Goal: Information Seeking & Learning: Find specific fact

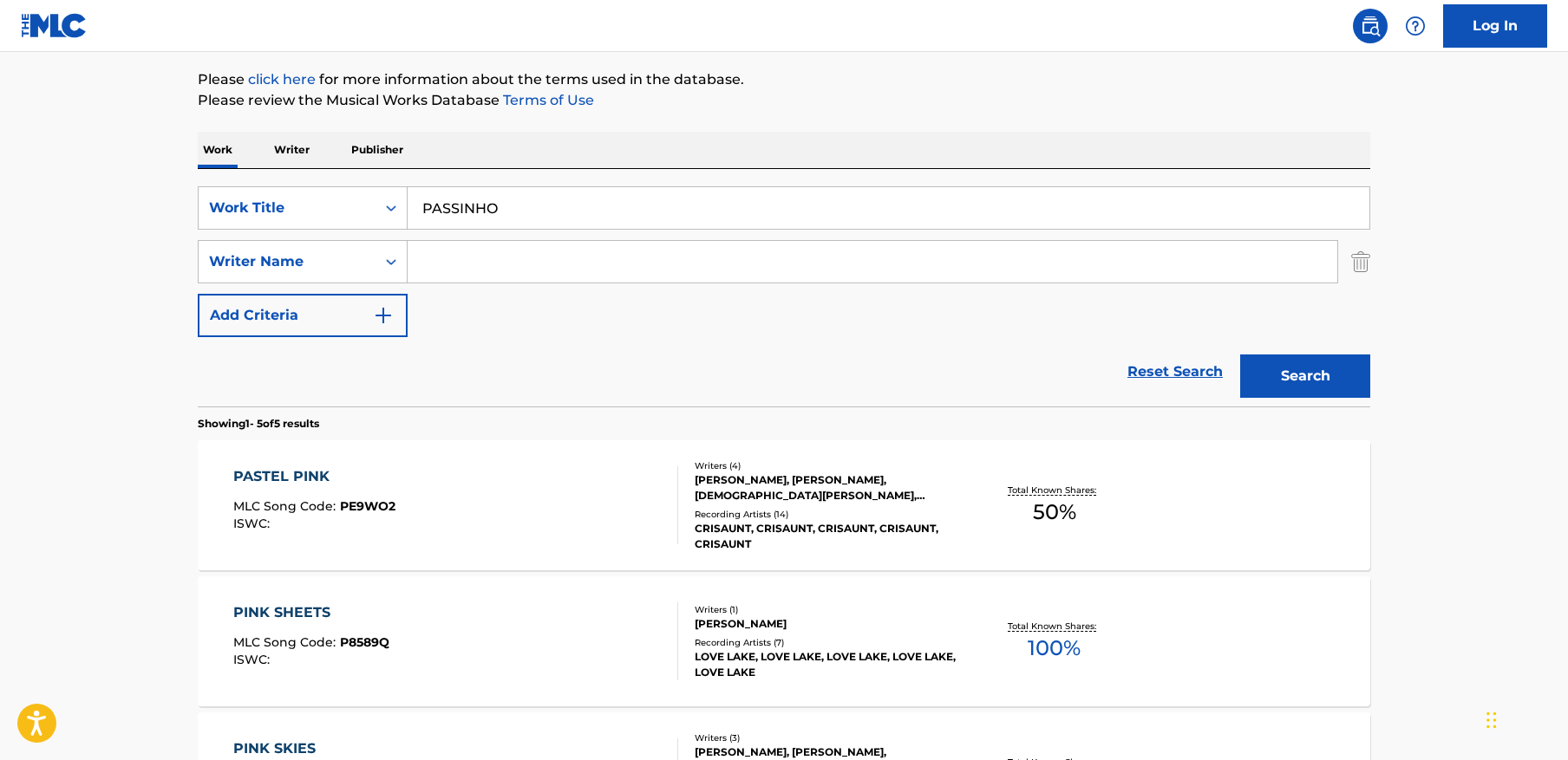
click at [726, 198] on input "PASSINHO" at bounding box center [888, 208] width 962 height 42
paste input "RU-A01-21-00630"
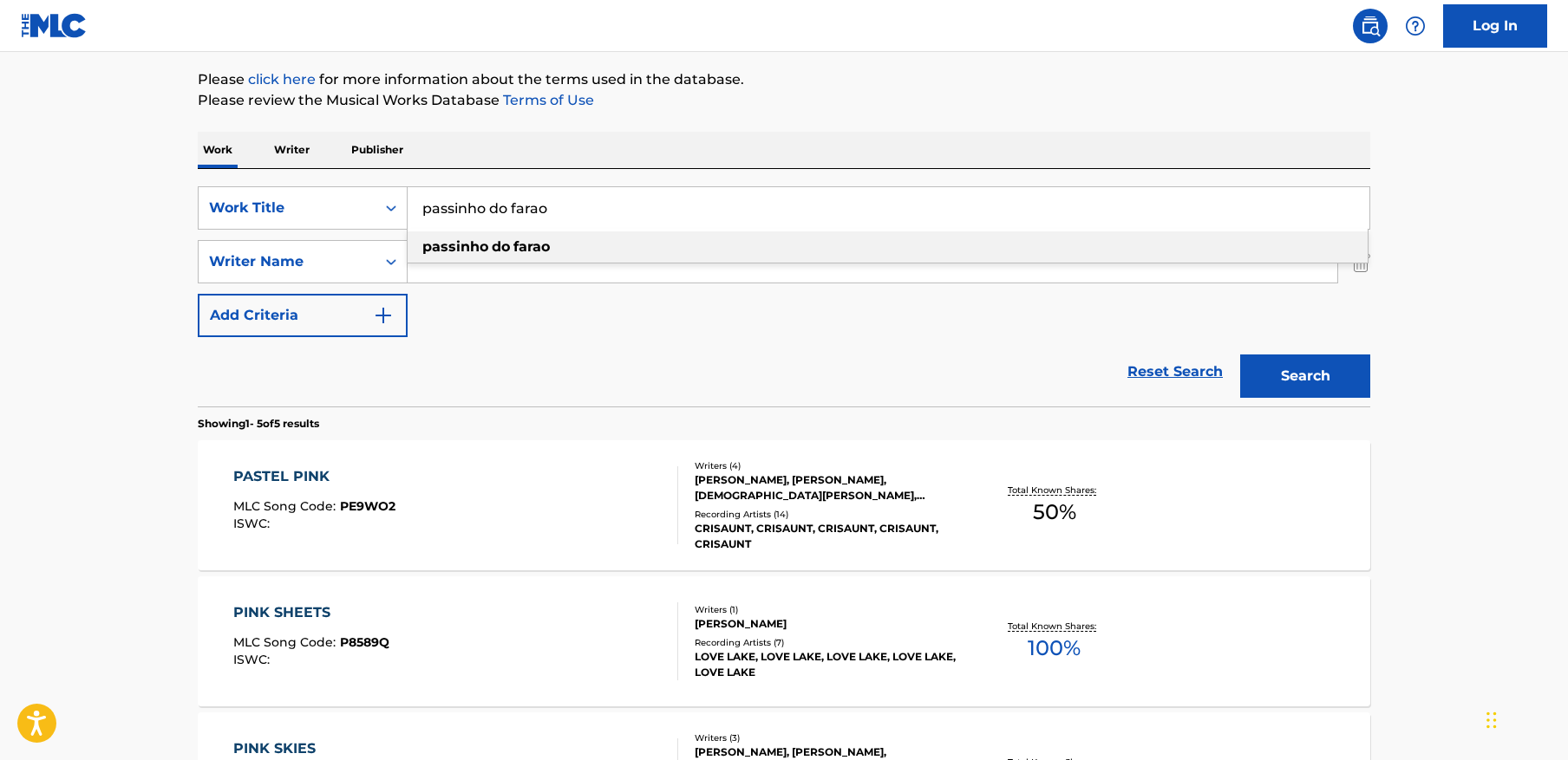
paste input "PASSINHO"
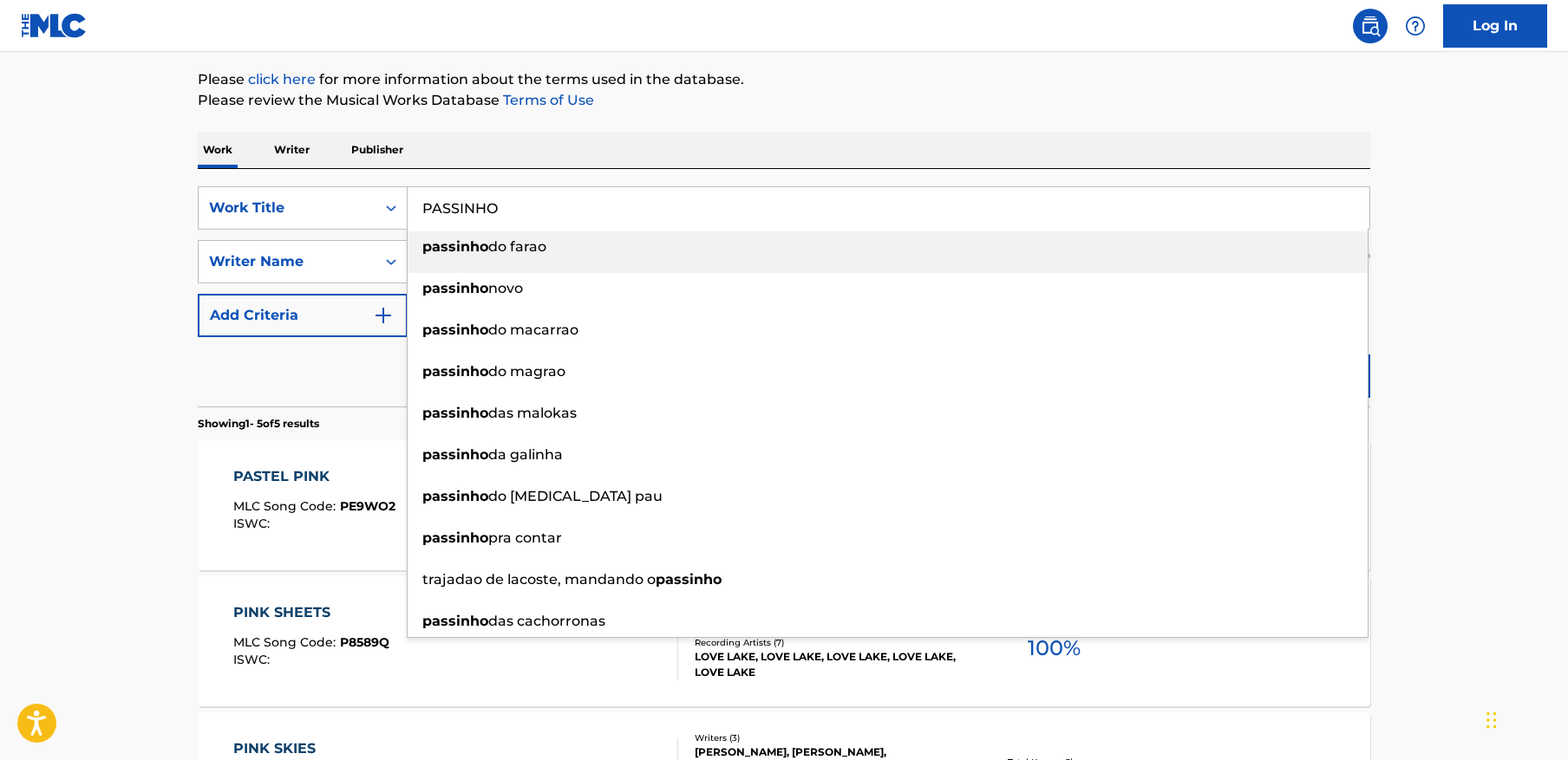
type input "PASSINHO"
click at [1400, 230] on main "The MLC Public Work Search The accuracy and completeness of The MLC's data is d…" at bounding box center [784, 528] width 1568 height 1352
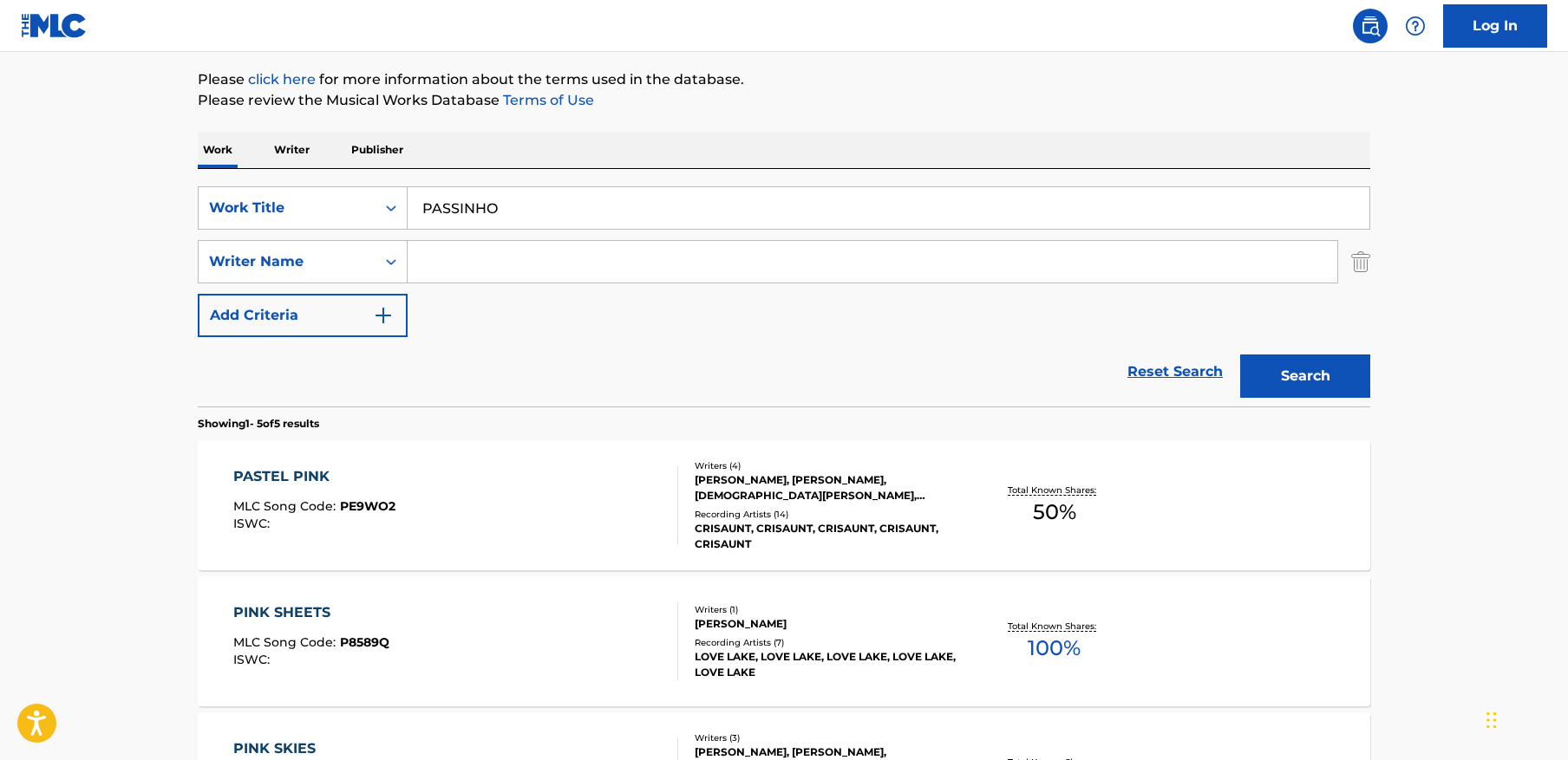
click at [1308, 382] on button "Search" at bounding box center [1304, 376] width 130 height 44
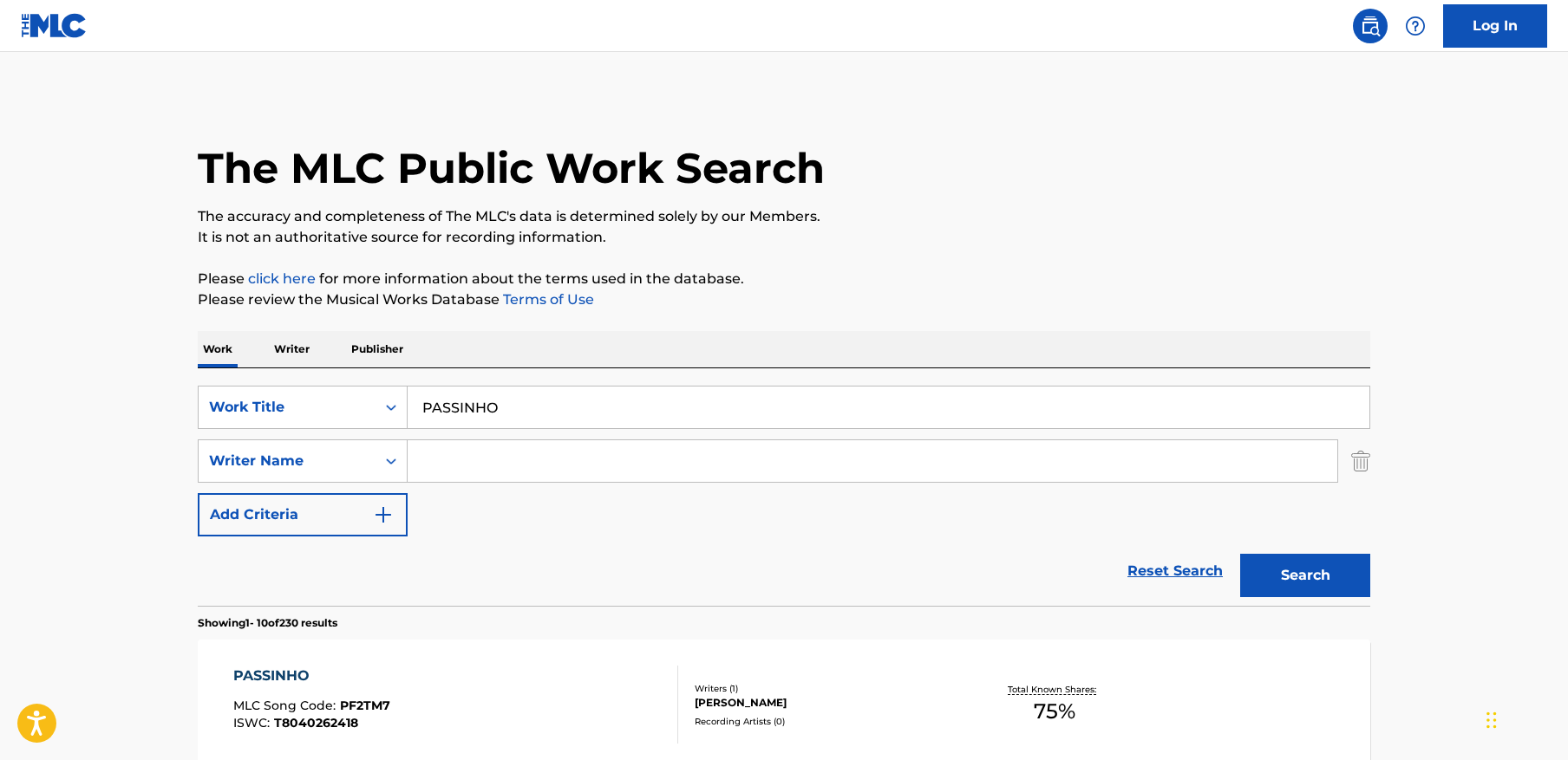
click at [463, 474] on input "Search Form" at bounding box center [872, 461] width 930 height 42
paste input "Dmytrovych"
type input "Dmytrovych"
click at [1240, 554] on button "Search" at bounding box center [1304, 576] width 130 height 44
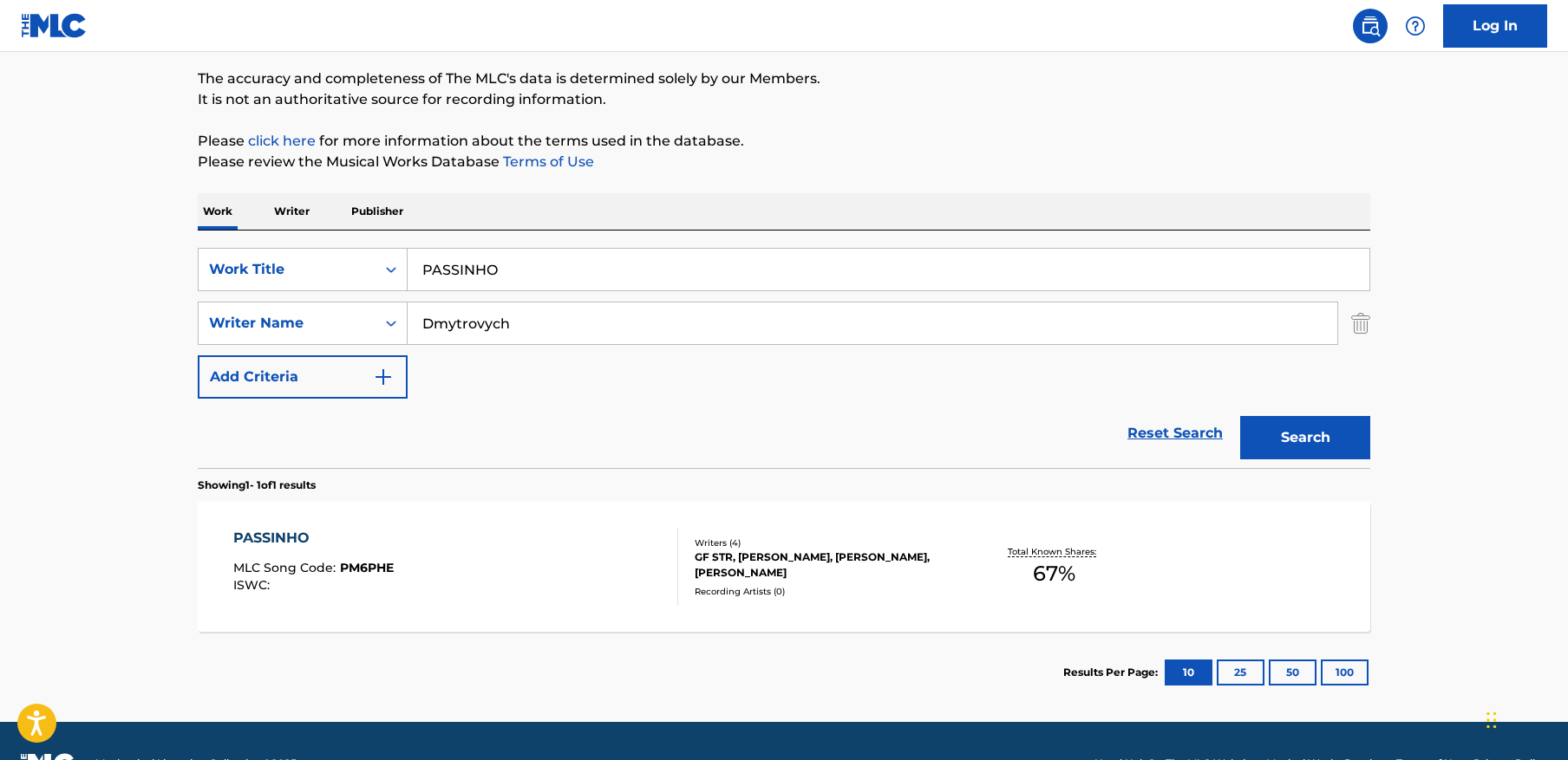
scroll to position [183, 0]
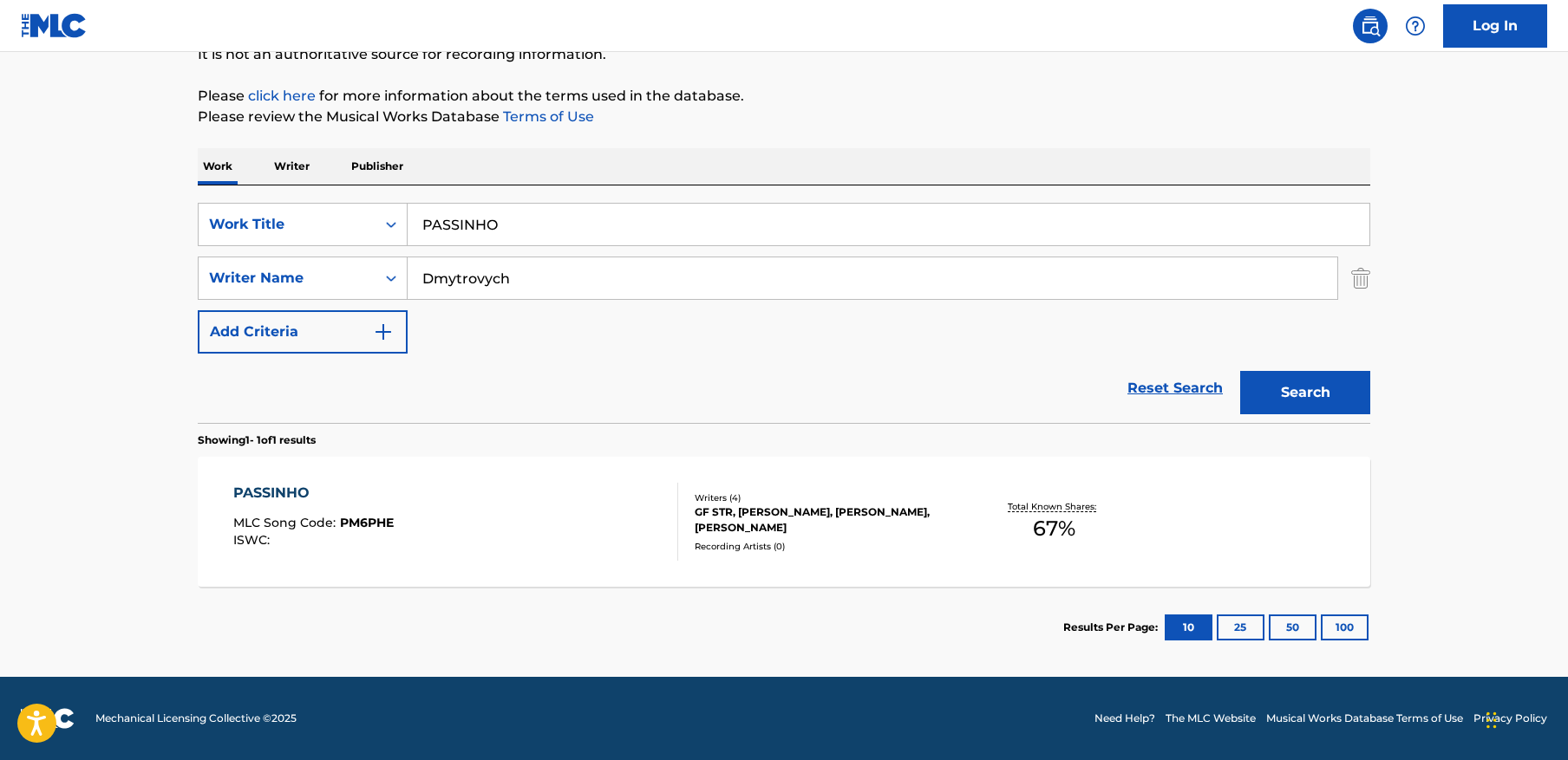
click at [392, 547] on div "PASSINHO MLC Song Code : PM6PHE ISWC :" at bounding box center [313, 522] width 160 height 78
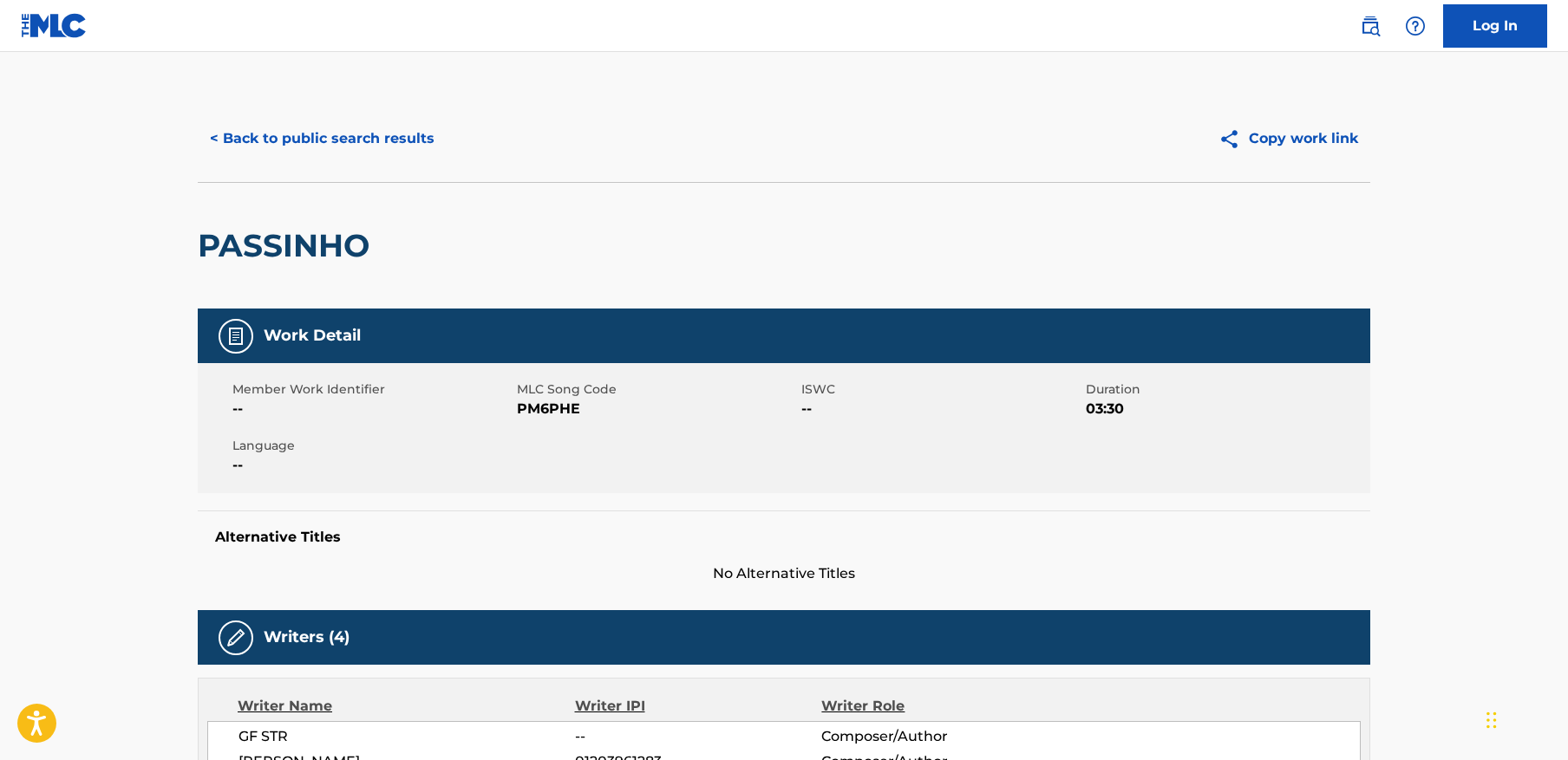
click at [352, 130] on button "< Back to public search results" at bounding box center [322, 139] width 249 height 44
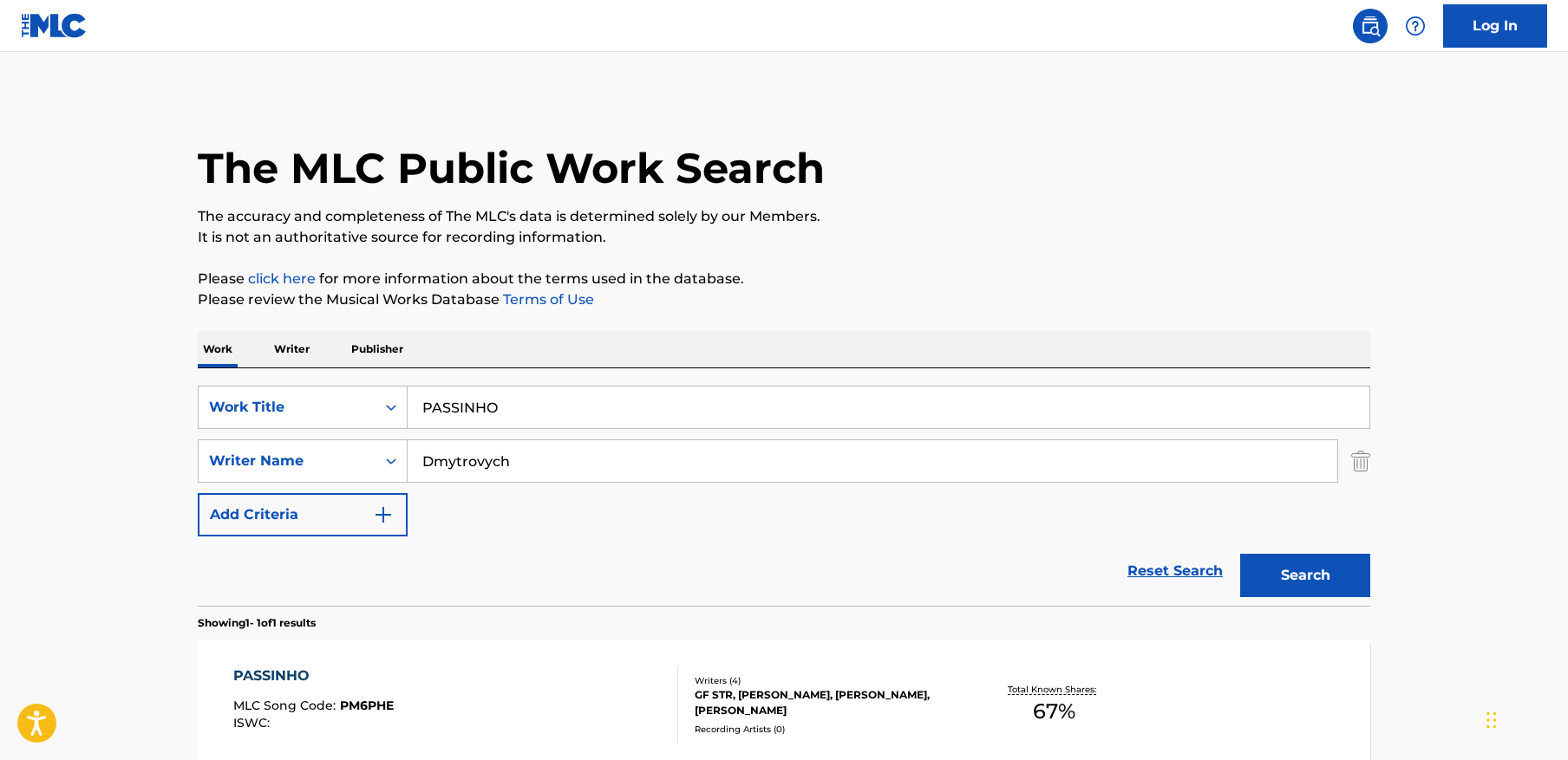
scroll to position [84, 0]
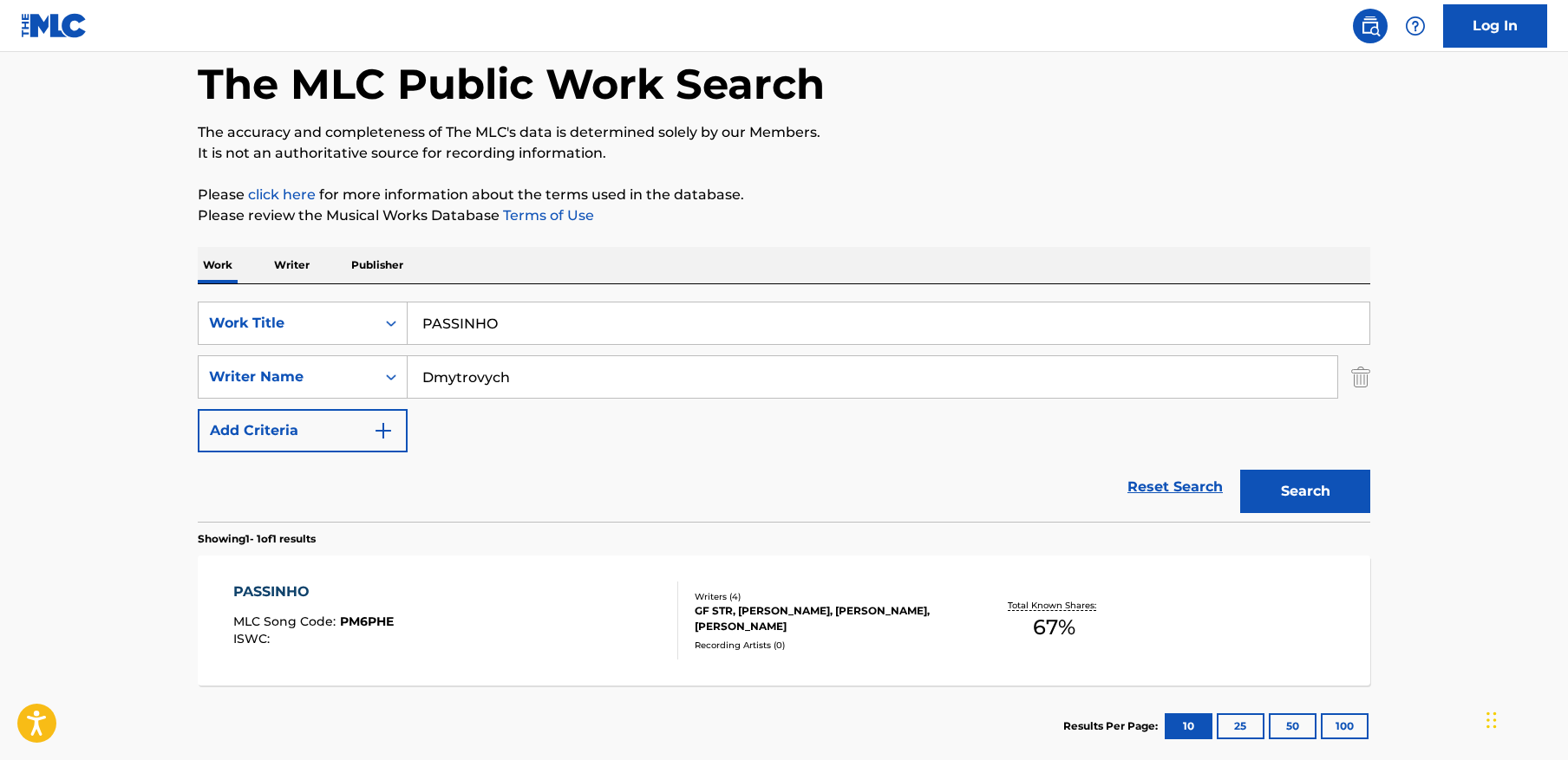
drag, startPoint x: 604, startPoint y: 382, endPoint x: 658, endPoint y: 373, distance: 54.7
click at [605, 382] on input "Dmytrovych" at bounding box center [872, 377] width 930 height 42
click at [1278, 372] on input "Dmytrovych" at bounding box center [872, 377] width 930 height 42
drag, startPoint x: 1351, startPoint y: 380, endPoint x: 1319, endPoint y: 366, distance: 34.9
drag, startPoint x: 1352, startPoint y: 376, endPoint x: 1236, endPoint y: 326, distance: 126.3
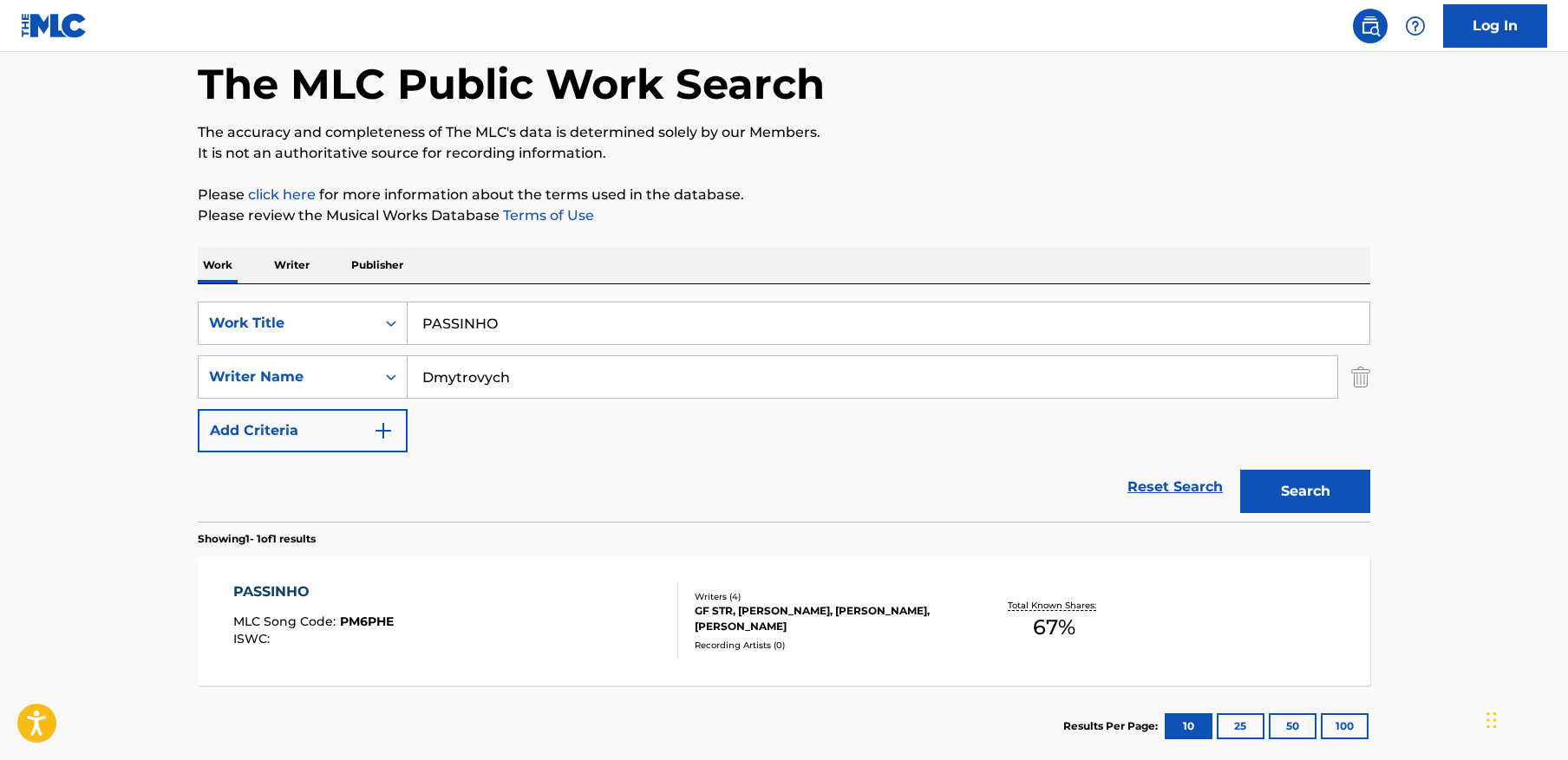
click at [1351, 375] on img "Search Form" at bounding box center [1360, 377] width 19 height 44
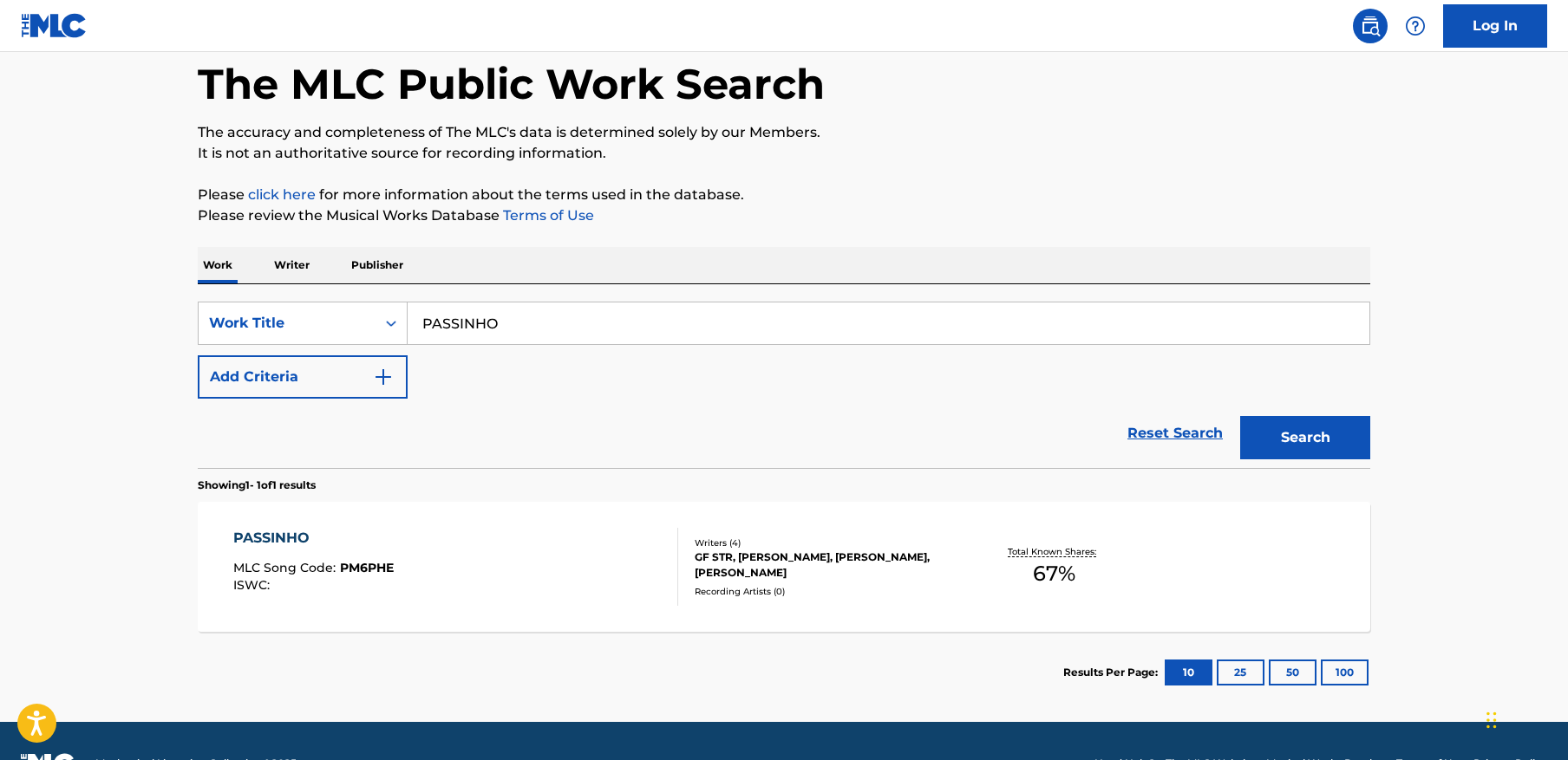
click at [1205, 317] on input "PASSINHO" at bounding box center [888, 323] width 962 height 42
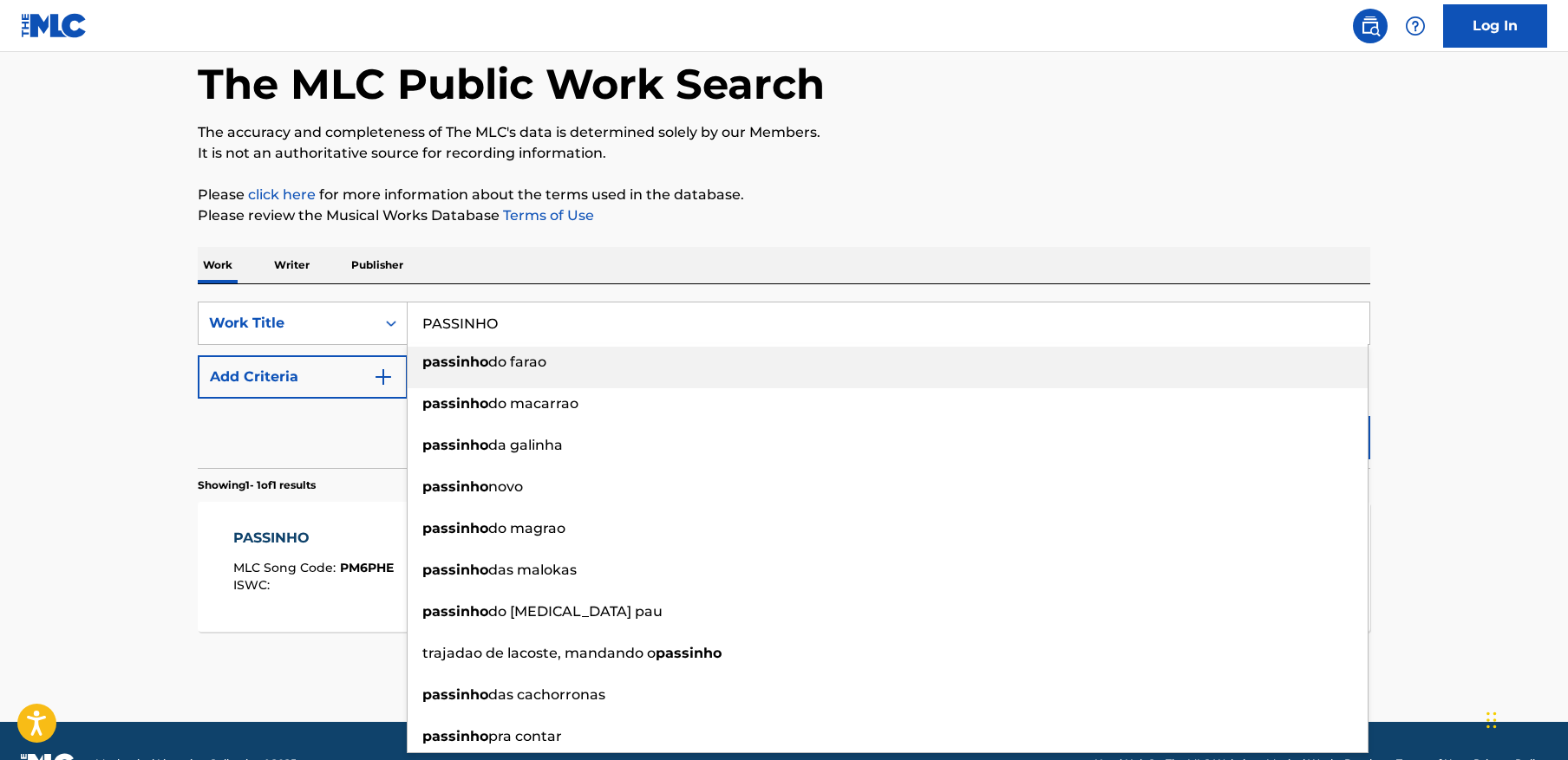
click at [1205, 317] on input "PASSINHO" at bounding box center [888, 323] width 962 height 42
paste input "MONTAGEM FIM ESTRELAR"
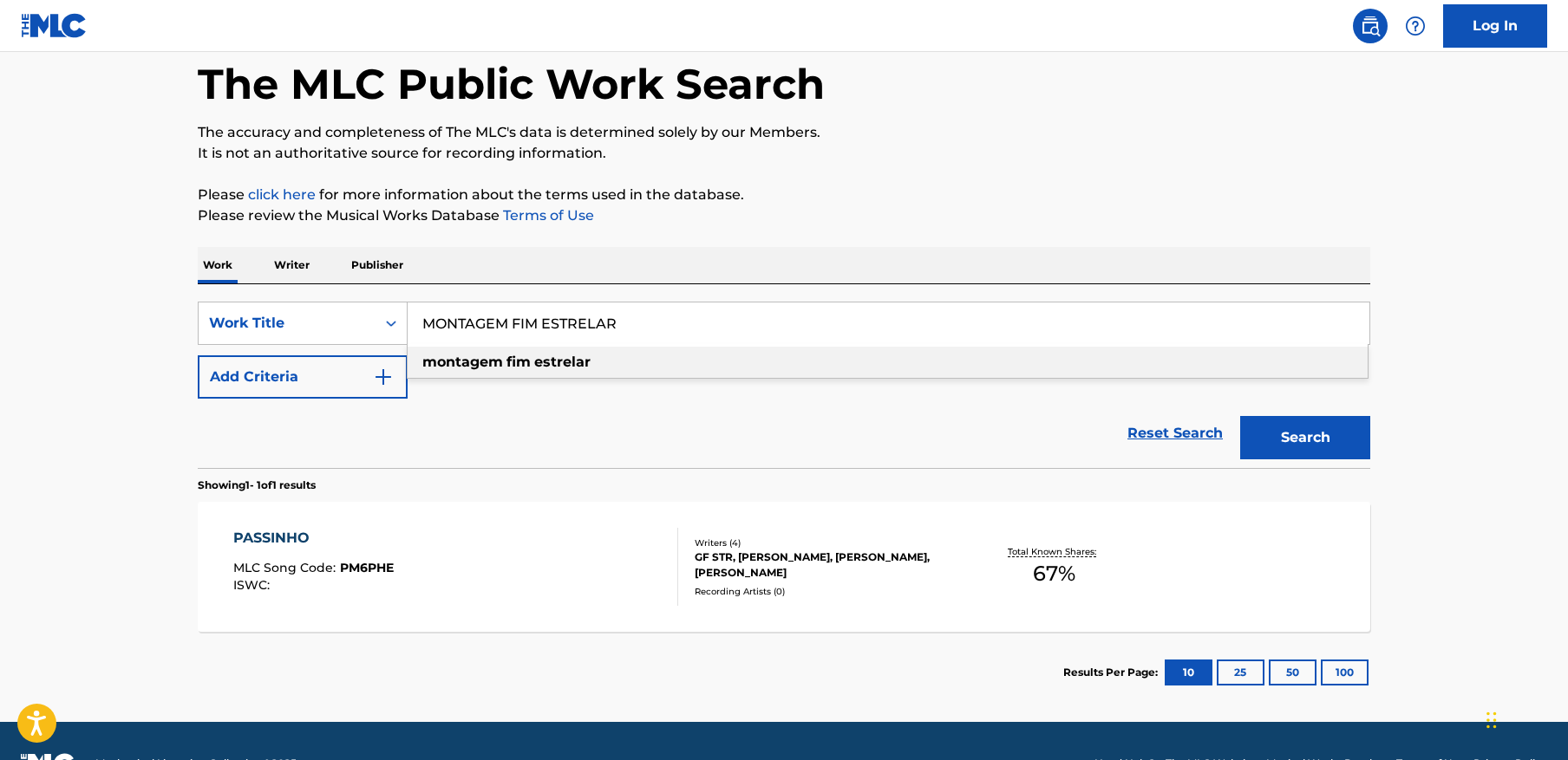
type input "MONTAGEM FIM ESTRELAR"
drag, startPoint x: 1227, startPoint y: 228, endPoint x: 1274, endPoint y: 252, distance: 52.8
click at [1228, 229] on div "The MLC Public Work Search The accuracy and completeness of The MLC's data is d…" at bounding box center [784, 362] width 1214 height 702
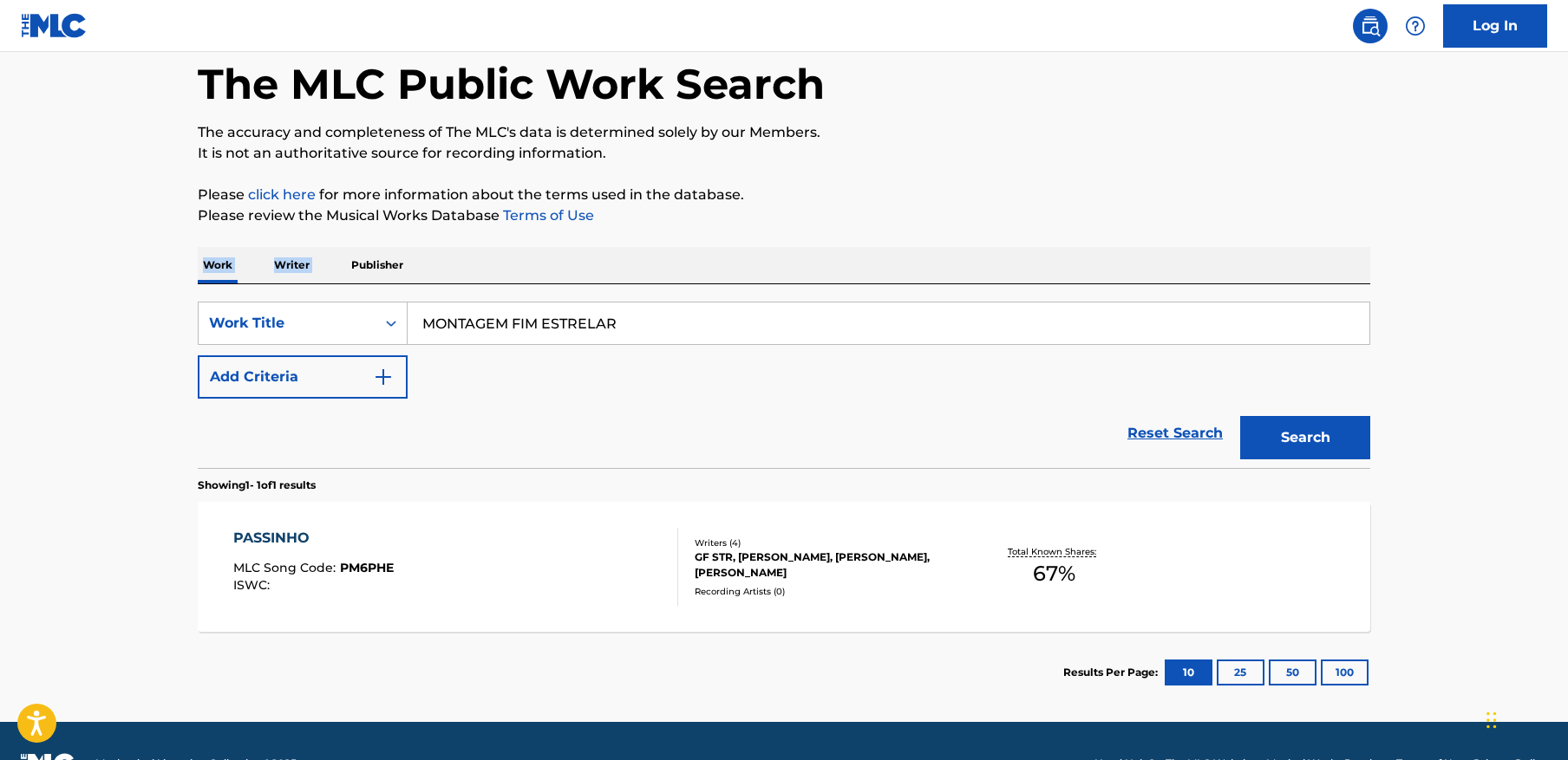
click at [1322, 449] on button "Search" at bounding box center [1304, 438] width 130 height 44
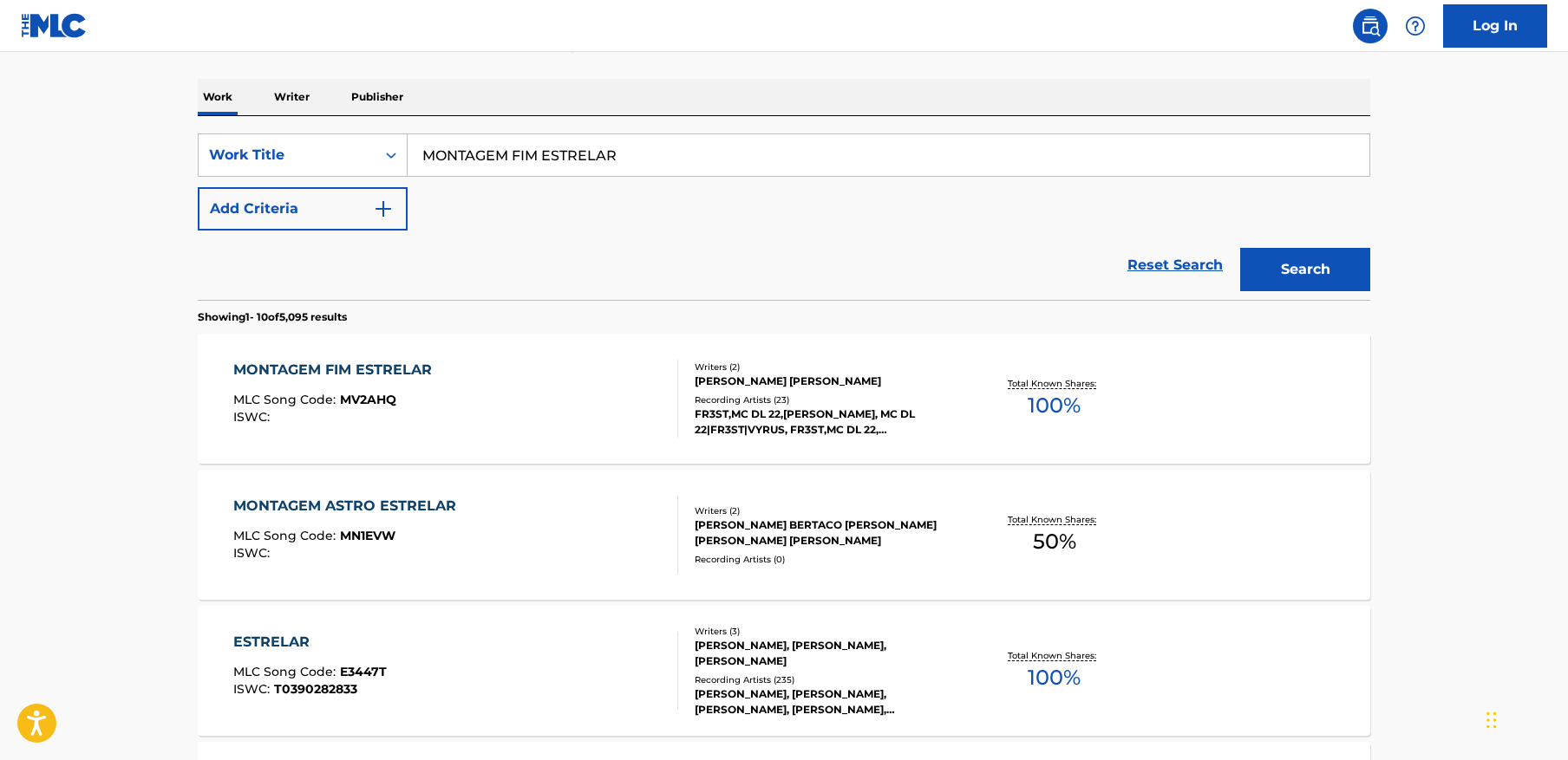
scroll to position [291, 0]
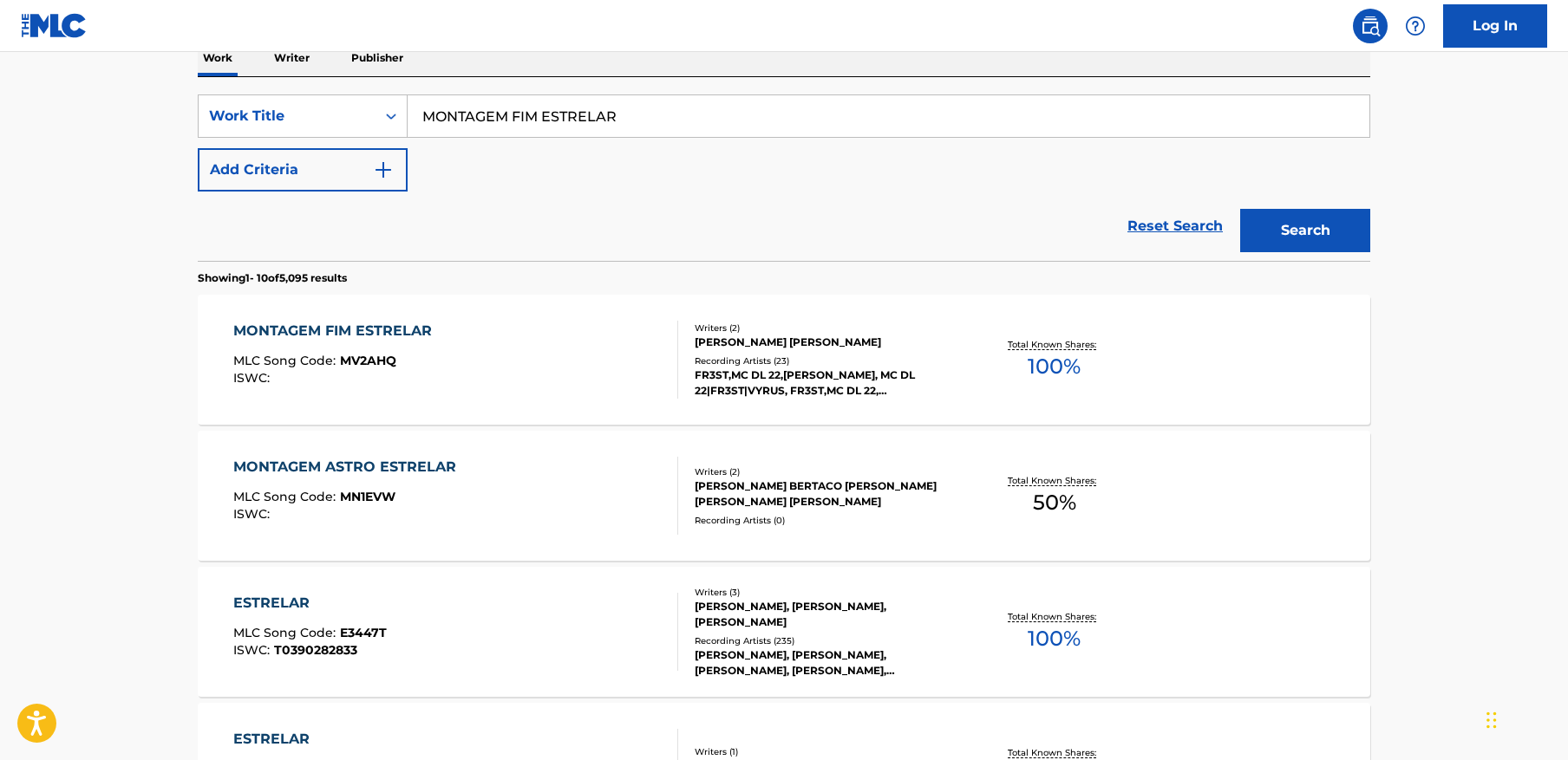
click at [680, 331] on div "Writers ( 2 ) [PERSON_NAME] [PERSON_NAME] BEZZERA DA COSTA Recording Artists ( …" at bounding box center [817, 359] width 279 height 77
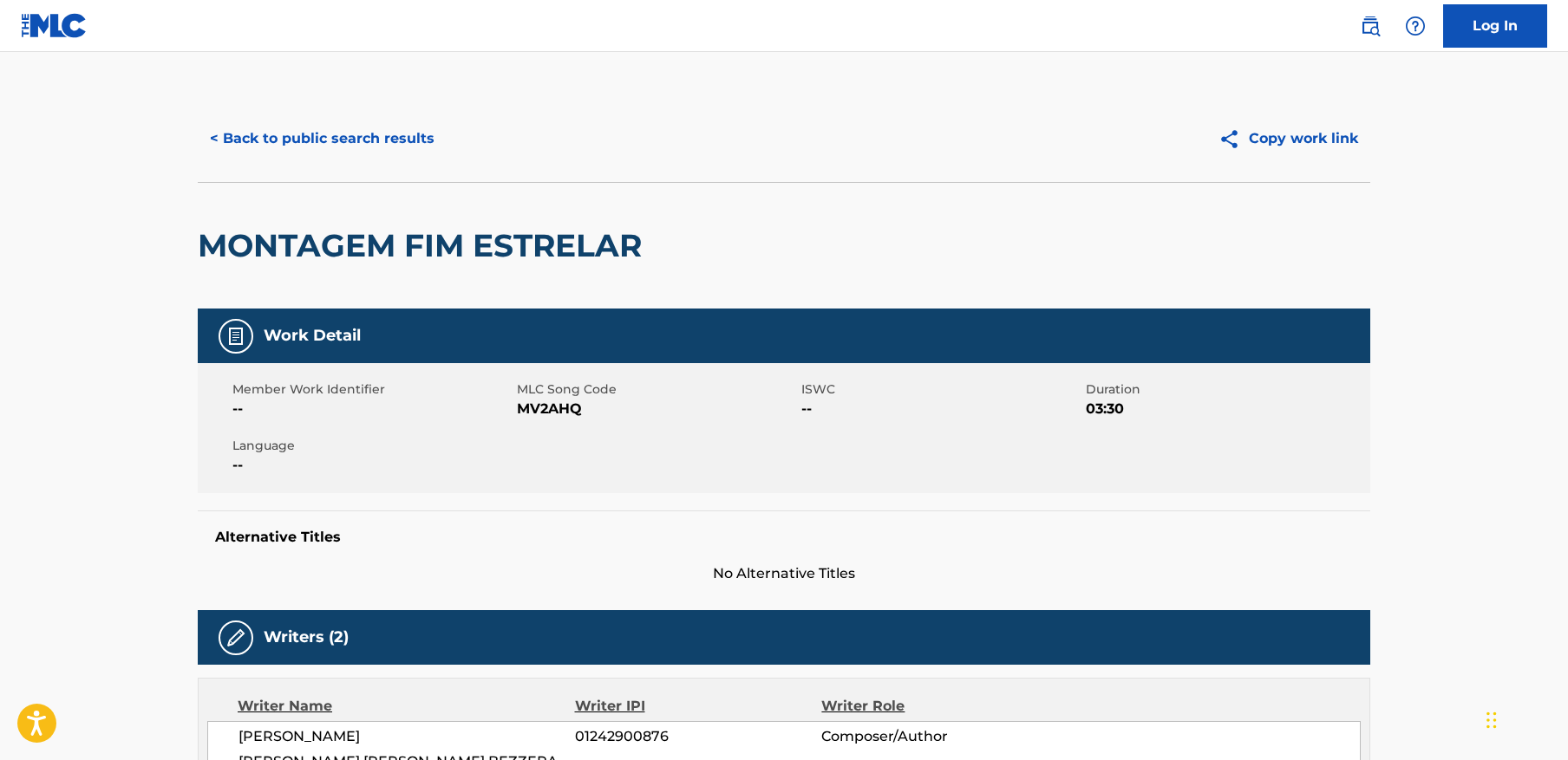
click at [317, 154] on button "< Back to public search results" at bounding box center [322, 139] width 249 height 44
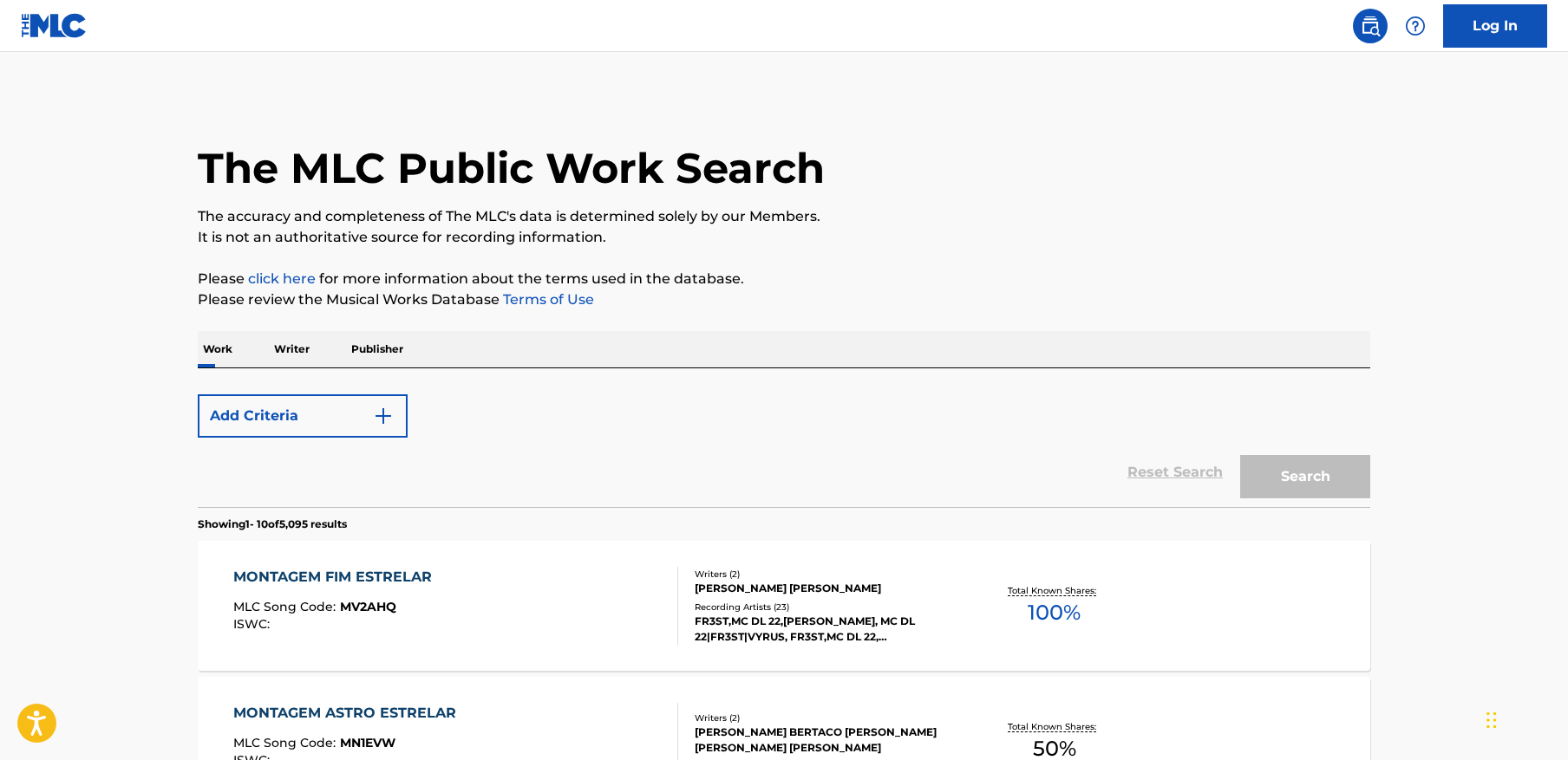
scroll to position [291, 0]
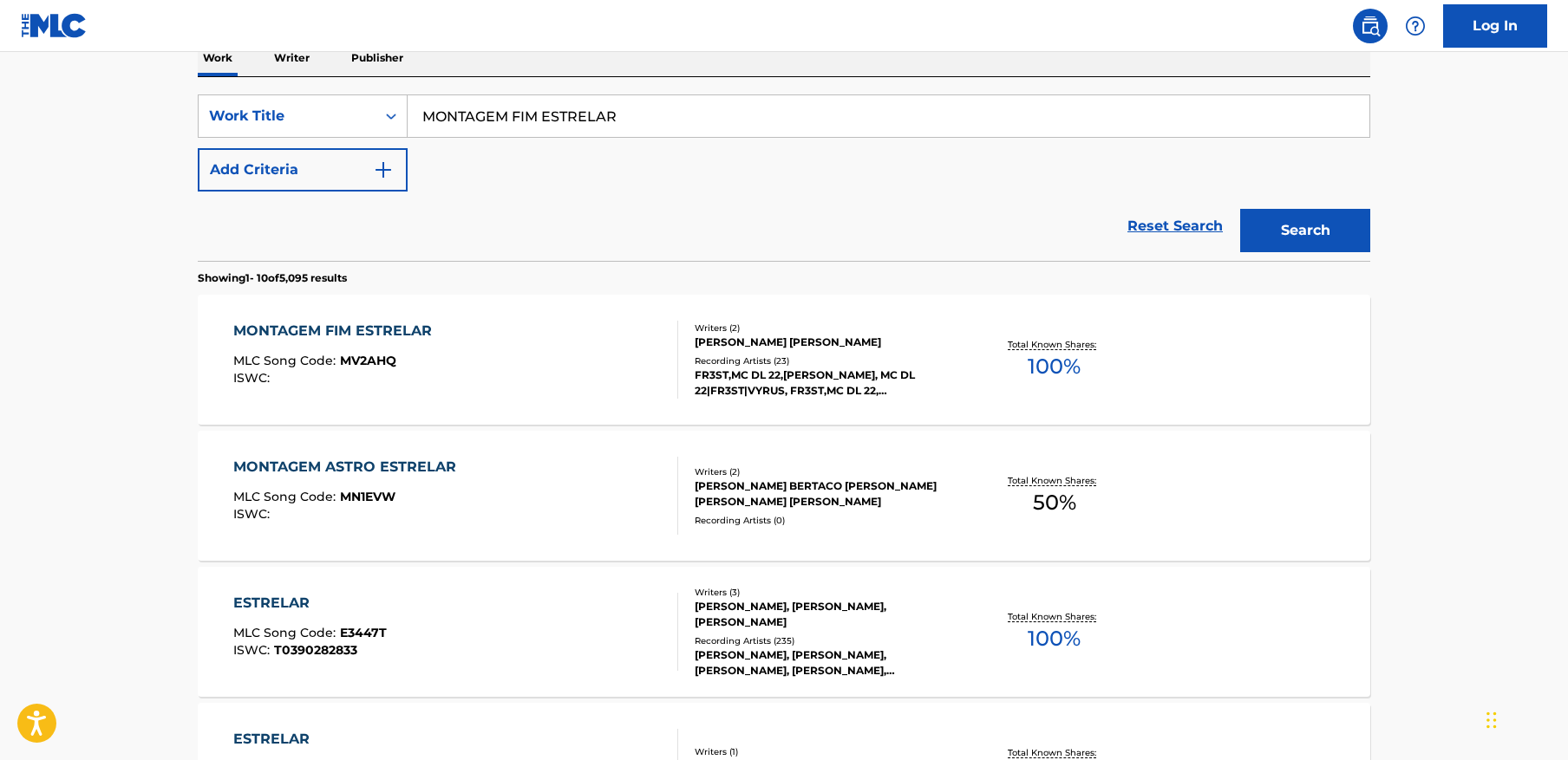
click at [598, 113] on input "MONTAGEM FIM ESTRELAR" at bounding box center [888, 117] width 962 height 42
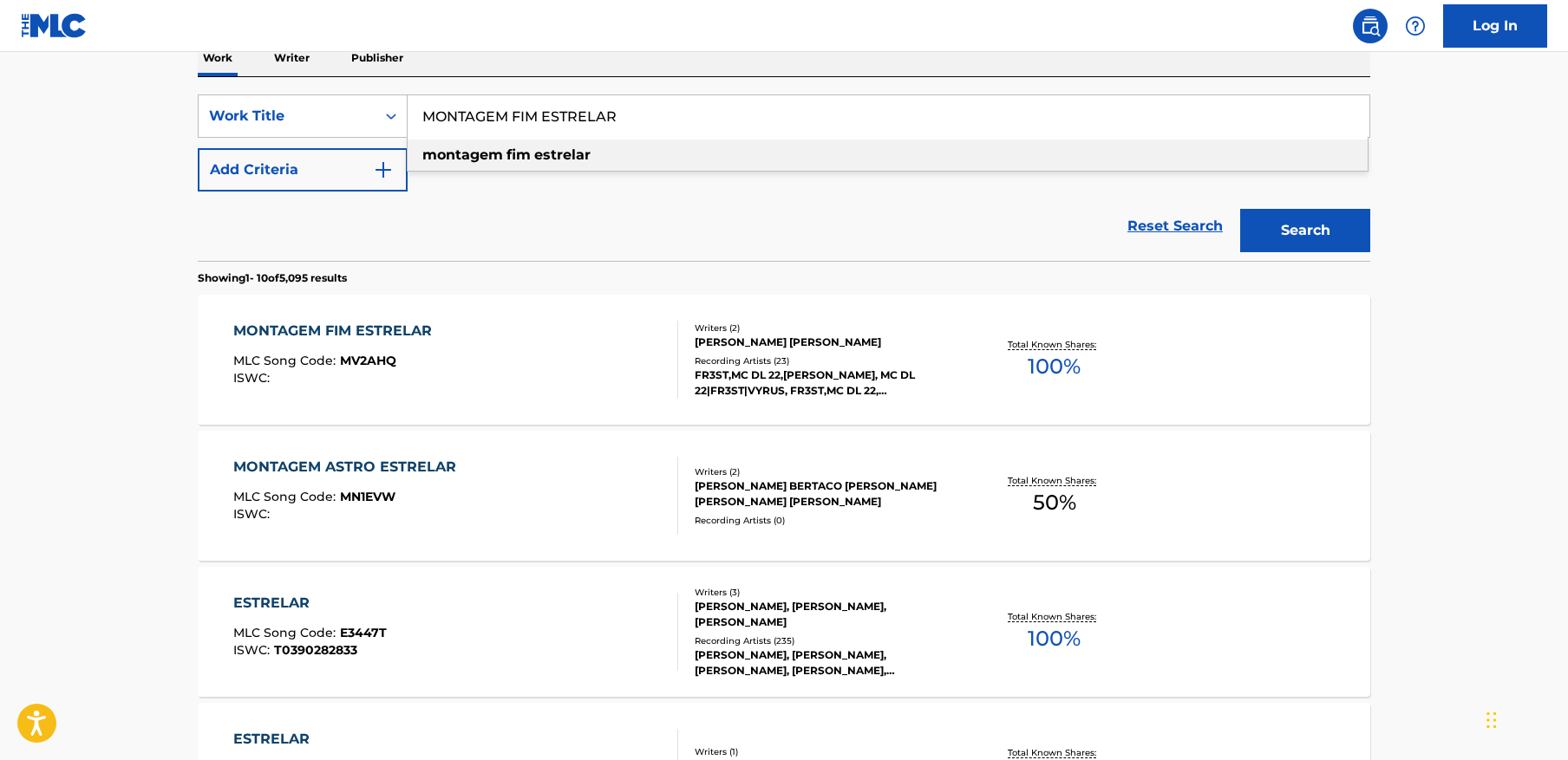
click at [598, 113] on input "MONTAGEM FIM ESTRELAR" at bounding box center [888, 117] width 962 height 42
paste input "DEATH DAGGE"
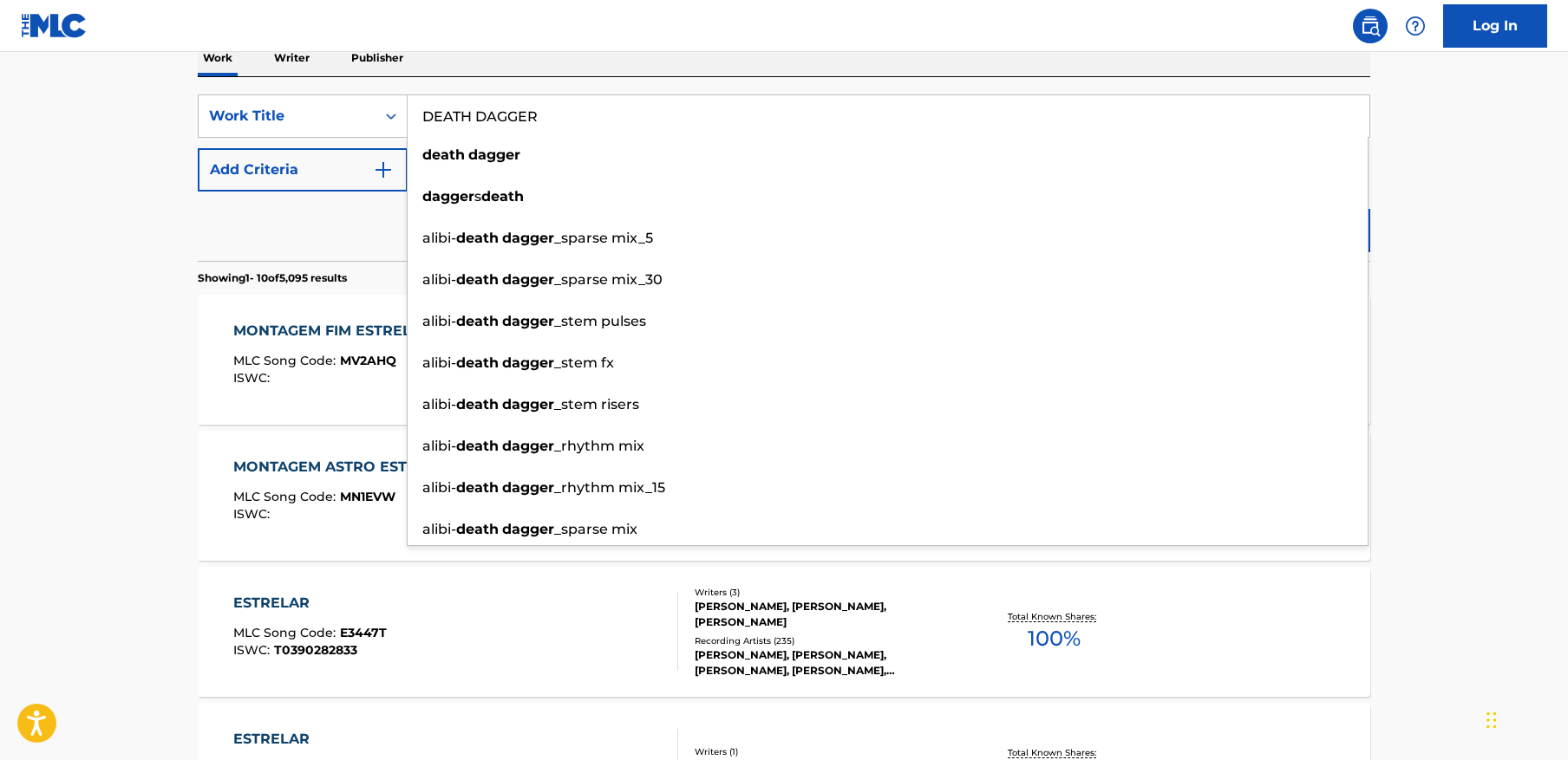
type input "DEATH DAGGER"
drag, startPoint x: 1486, startPoint y: 176, endPoint x: 1482, endPoint y: 185, distance: 9.8
click at [1486, 178] on main "The MLC Public Work Search The accuracy and completeness of The MLC's data is d…" at bounding box center [784, 754] width 1568 height 1987
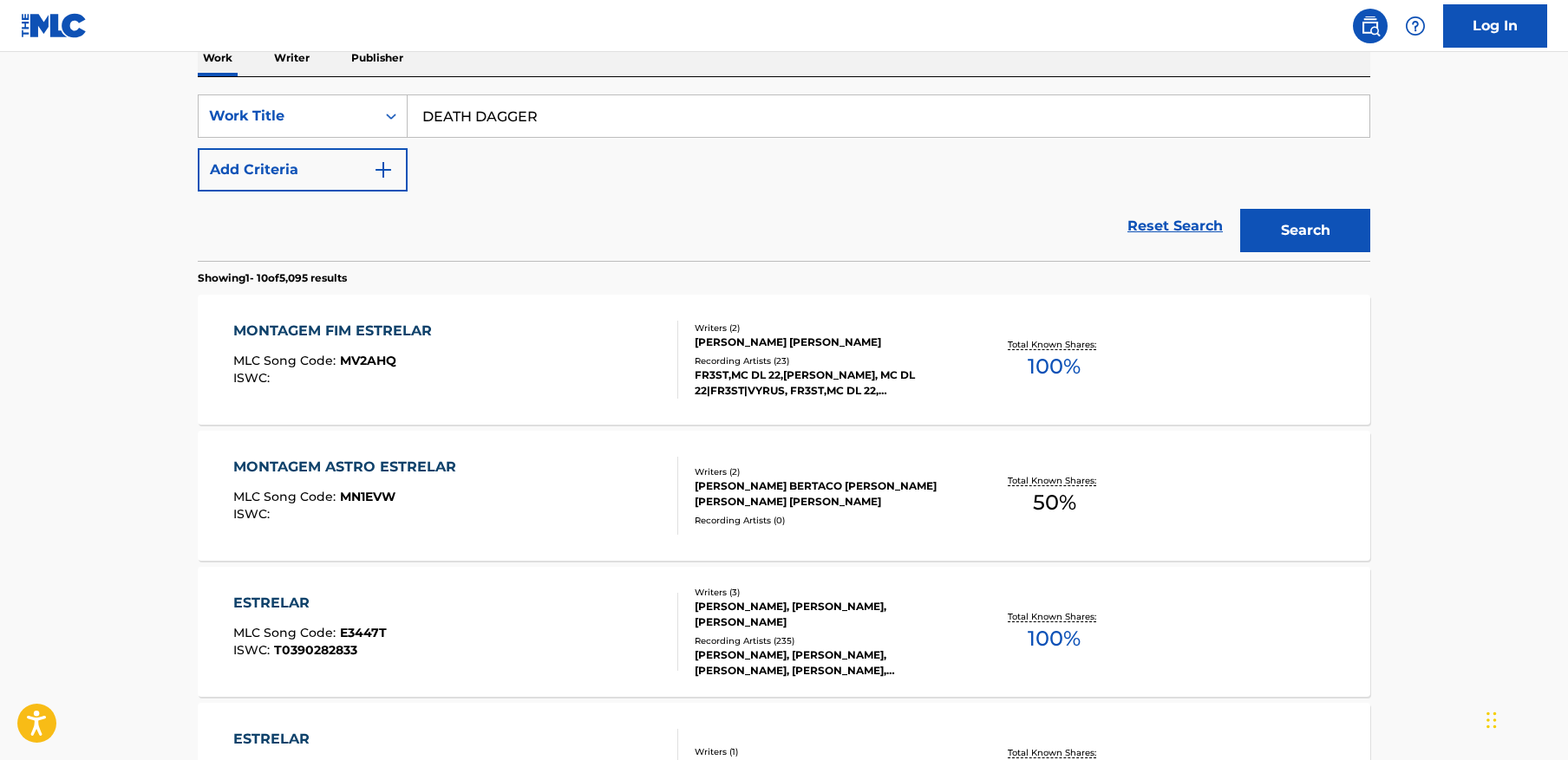
click at [1413, 213] on main "The MLC Public Work Search The accuracy and completeness of The MLC's data is d…" at bounding box center [784, 754] width 1568 height 1987
click at [1377, 221] on div "The MLC Public Work Search The accuracy and completeness of The MLC's data is d…" at bounding box center [784, 771] width 1214 height 1935
click at [1354, 227] on button "Search" at bounding box center [1304, 230] width 130 height 44
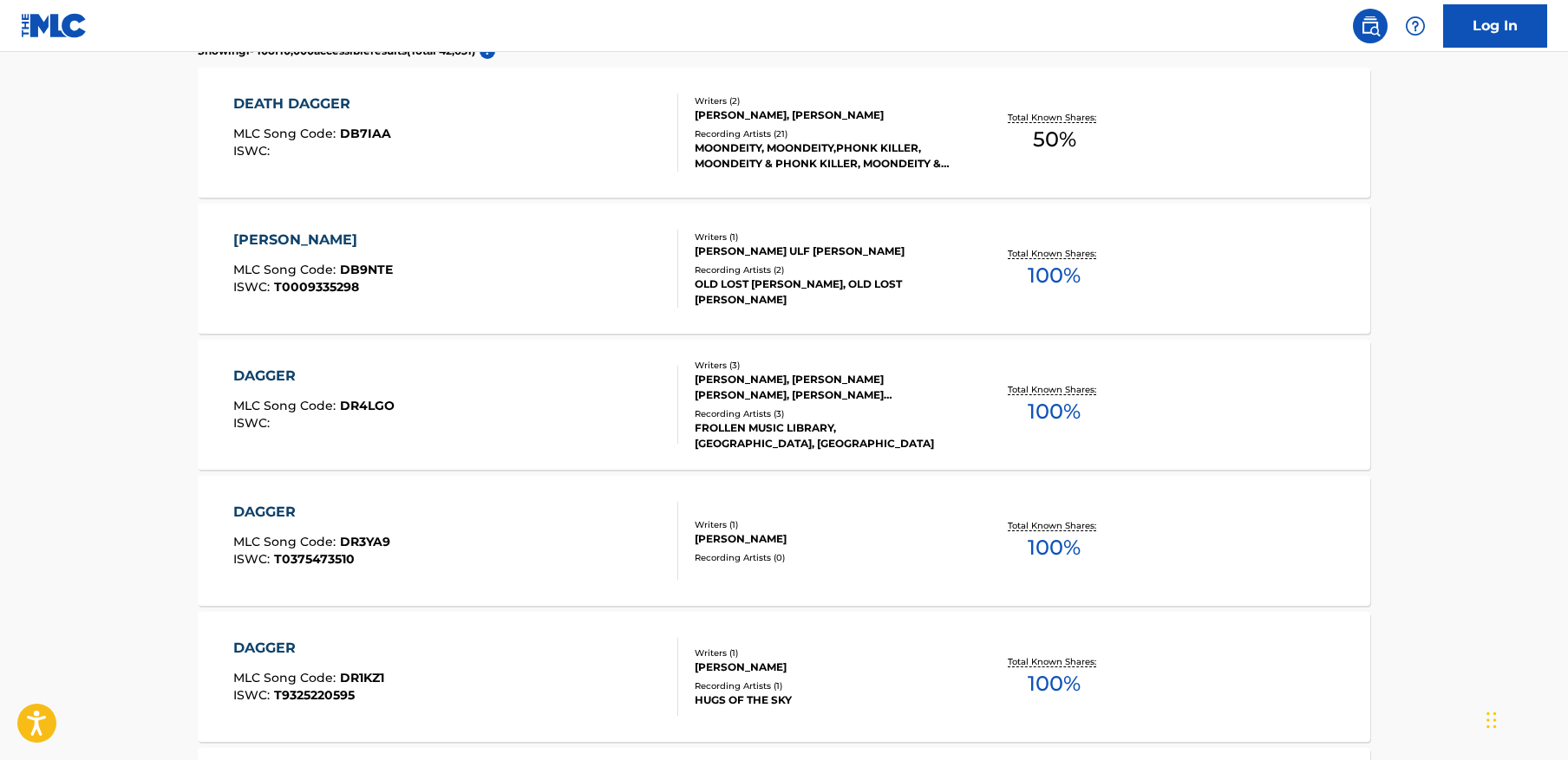
scroll to position [514, 0]
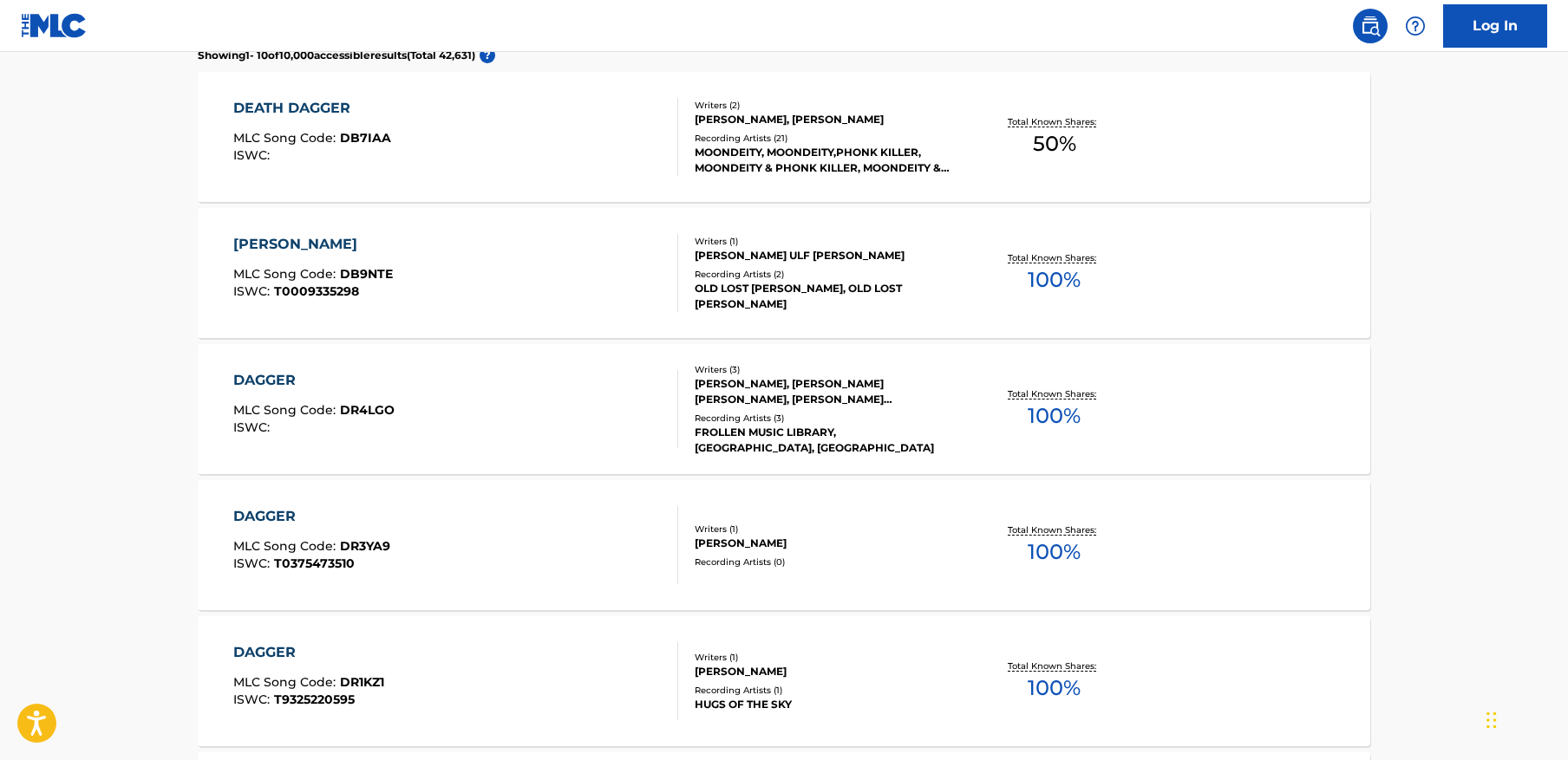
click at [552, 160] on div "DEATH DAGGER MLC Song Code : DB7IAA ISWC :" at bounding box center [456, 136] width 446 height 78
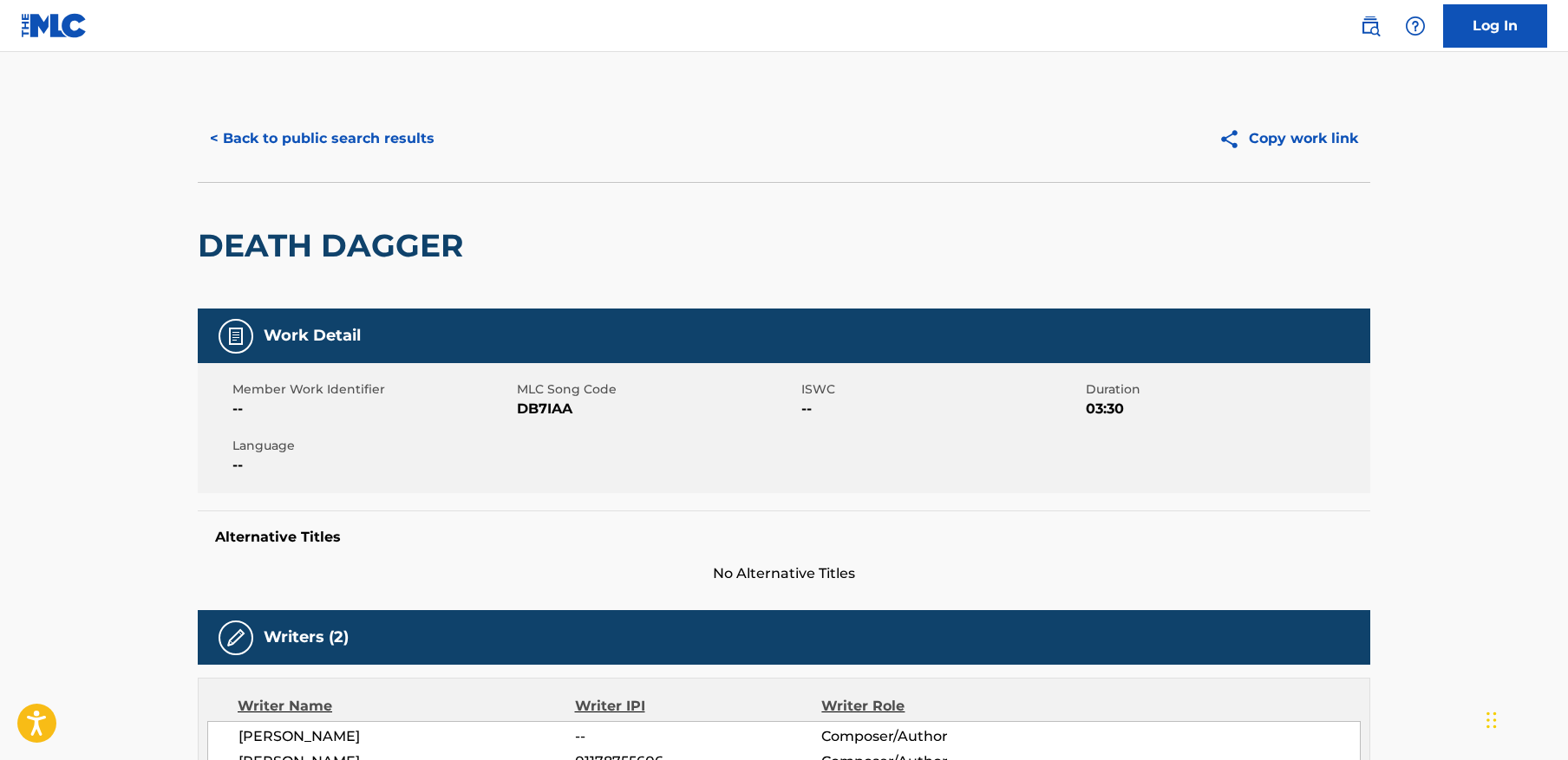
click at [540, 406] on span "DB7IAA" at bounding box center [656, 409] width 280 height 21
copy span "DB7IAA"
click at [343, 105] on div "< Back to public search results Copy work link" at bounding box center [784, 138] width 1173 height 86
click at [369, 142] on button "< Back to public search results" at bounding box center [322, 139] width 249 height 44
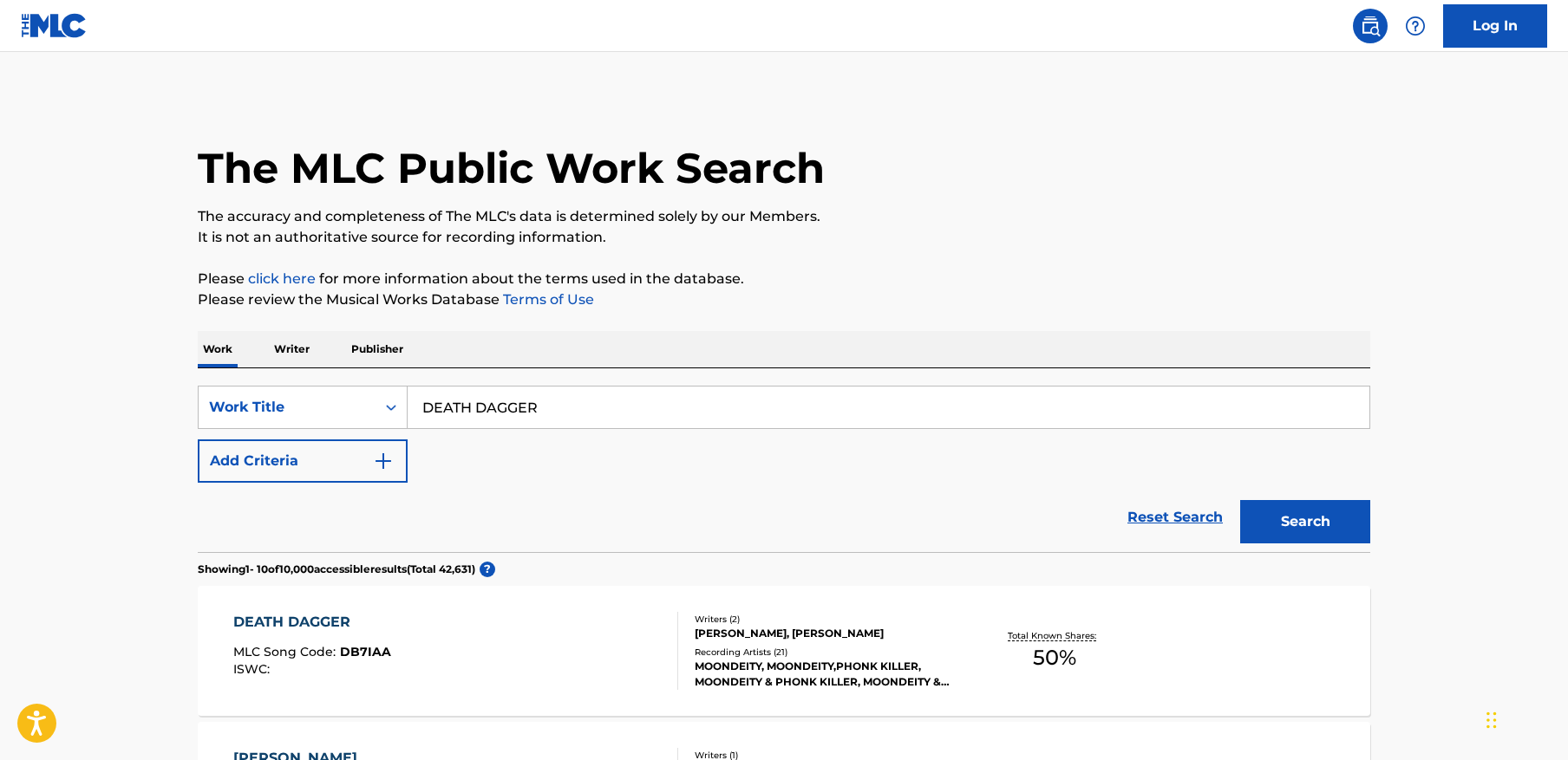
click at [545, 372] on div "SearchWithCriteriacbf072a0-59f9-4ba3-b35b-a703186f6c71 Work Title DEATH DAGGER …" at bounding box center [784, 461] width 1173 height 184
click at [542, 413] on input "DEATH DAGGER" at bounding box center [888, 407] width 962 height 42
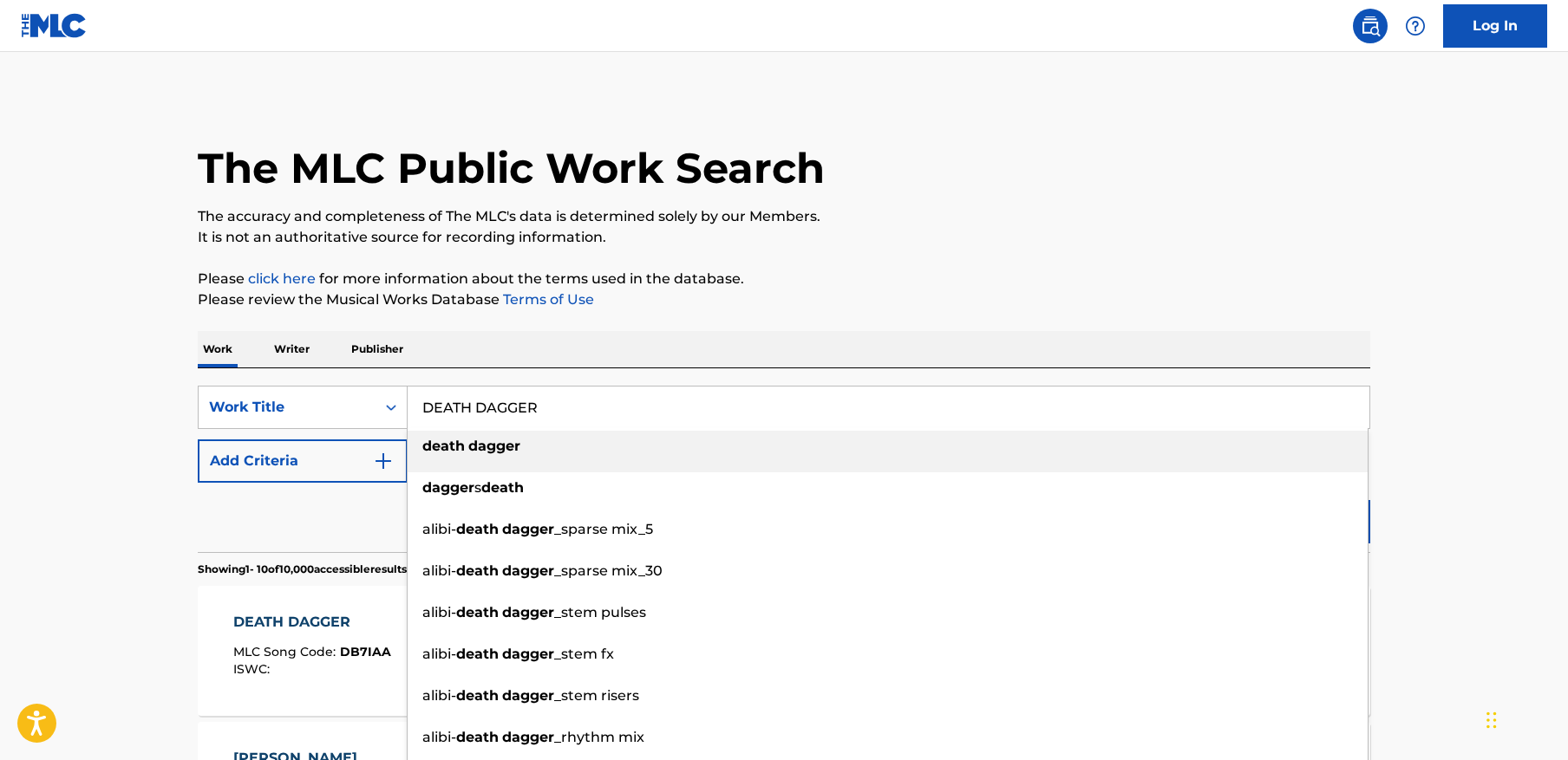
click at [542, 413] on input "DEATH DAGGER" at bounding box center [888, 407] width 962 height 42
paste input "OWNING ME"
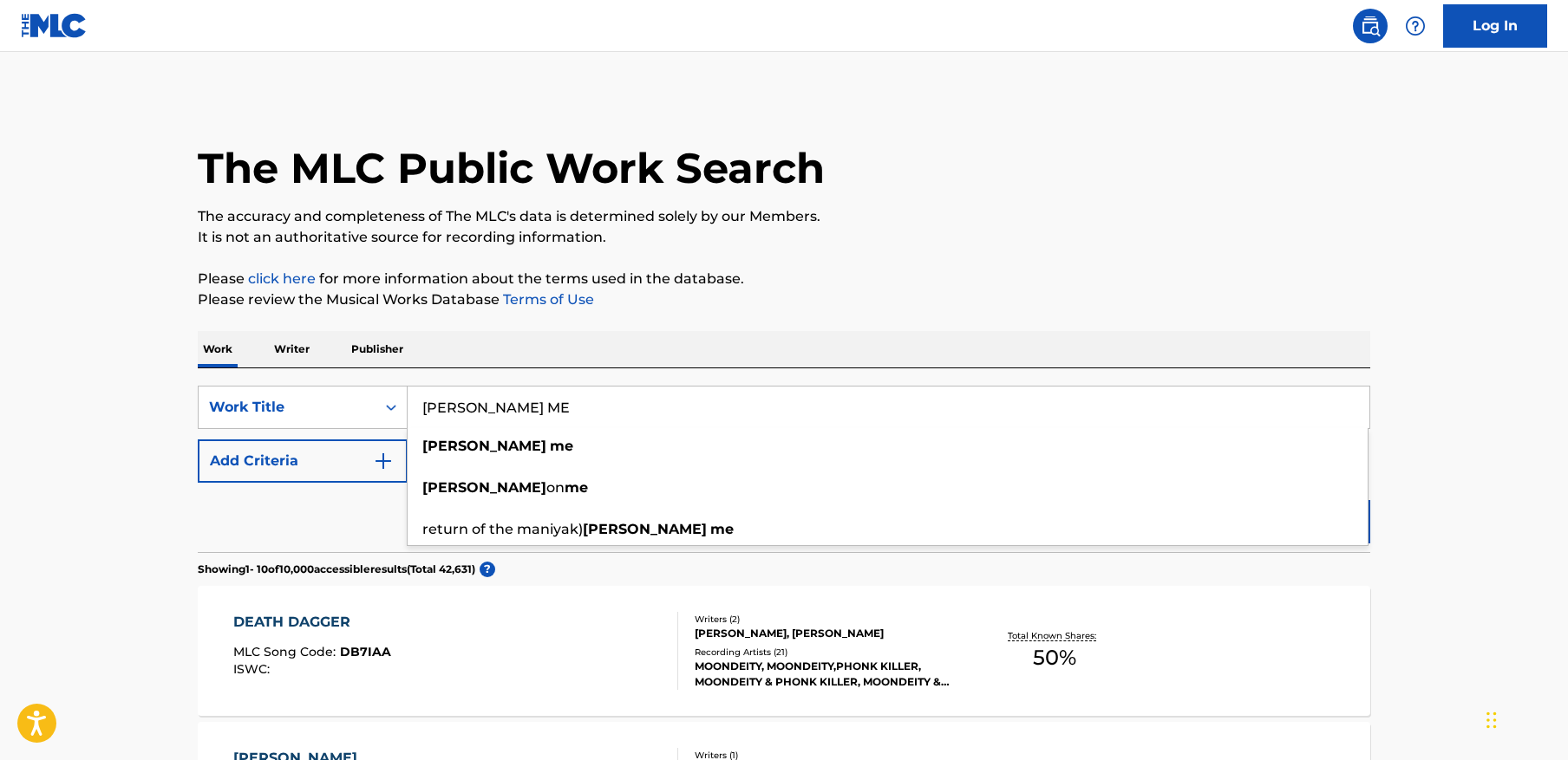
type input "[PERSON_NAME] ME"
drag, startPoint x: 1504, startPoint y: 456, endPoint x: 1413, endPoint y: 483, distance: 94.9
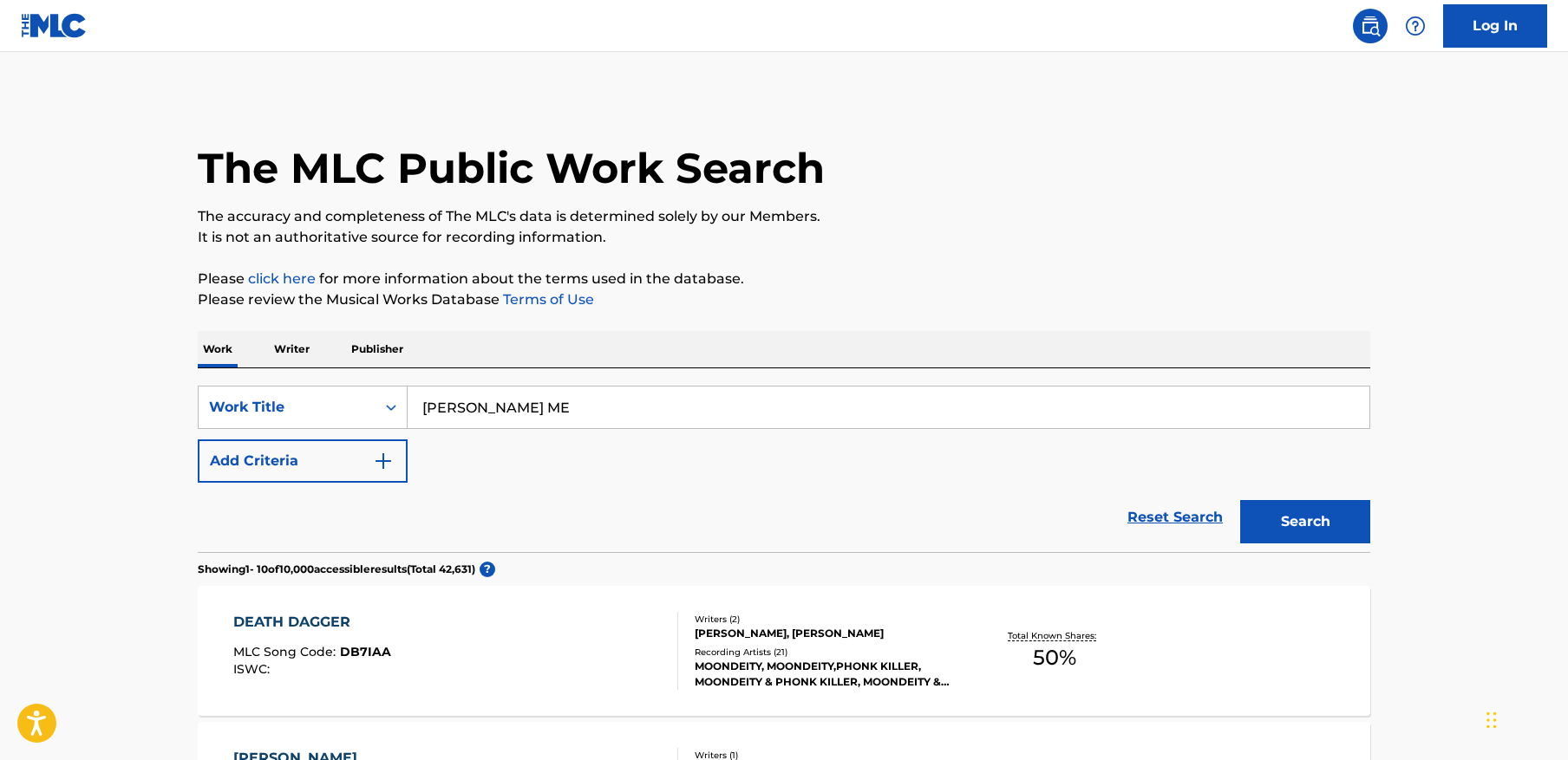
click at [1341, 518] on button "Search" at bounding box center [1304, 522] width 130 height 44
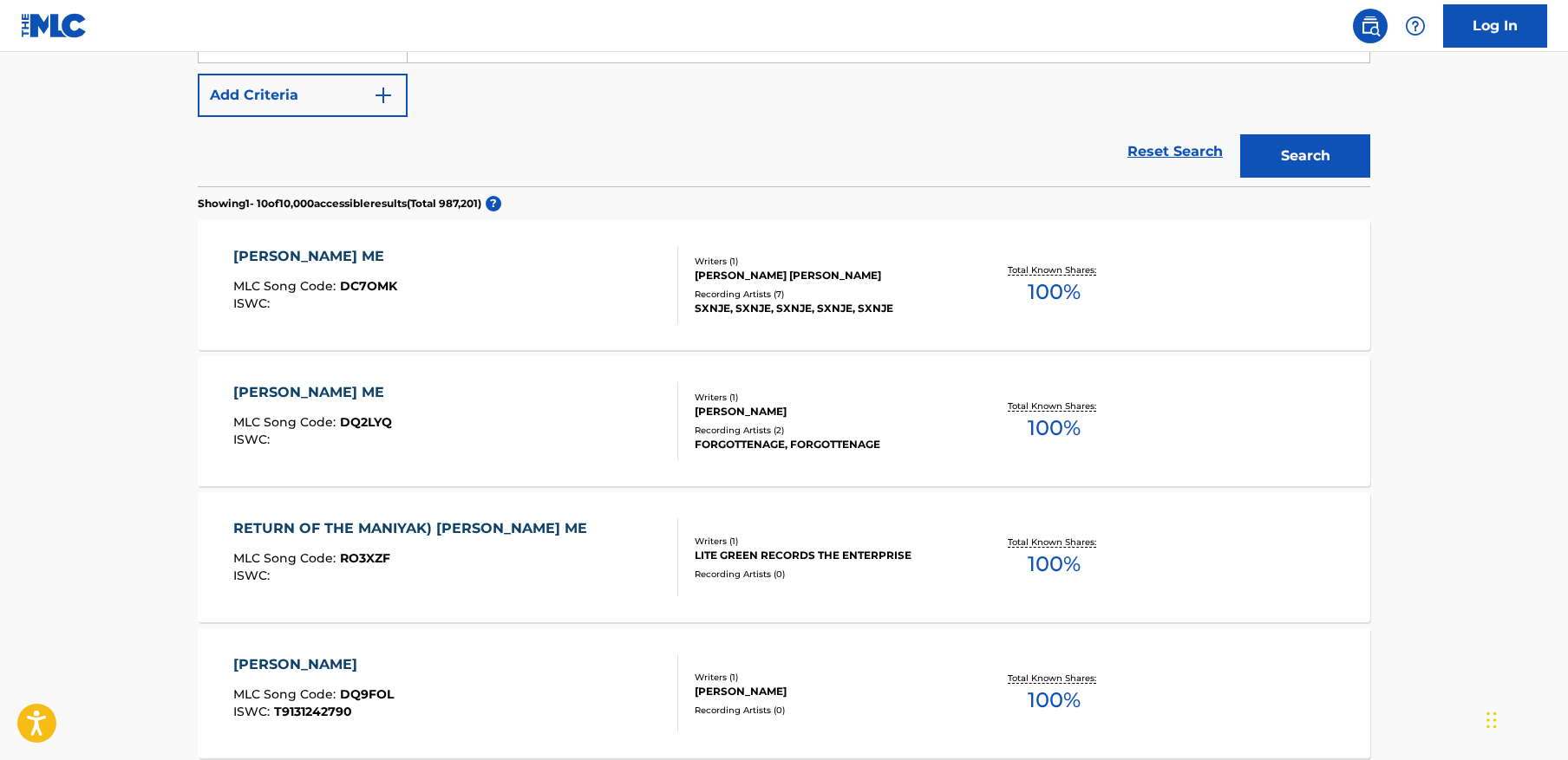
scroll to position [369, 0]
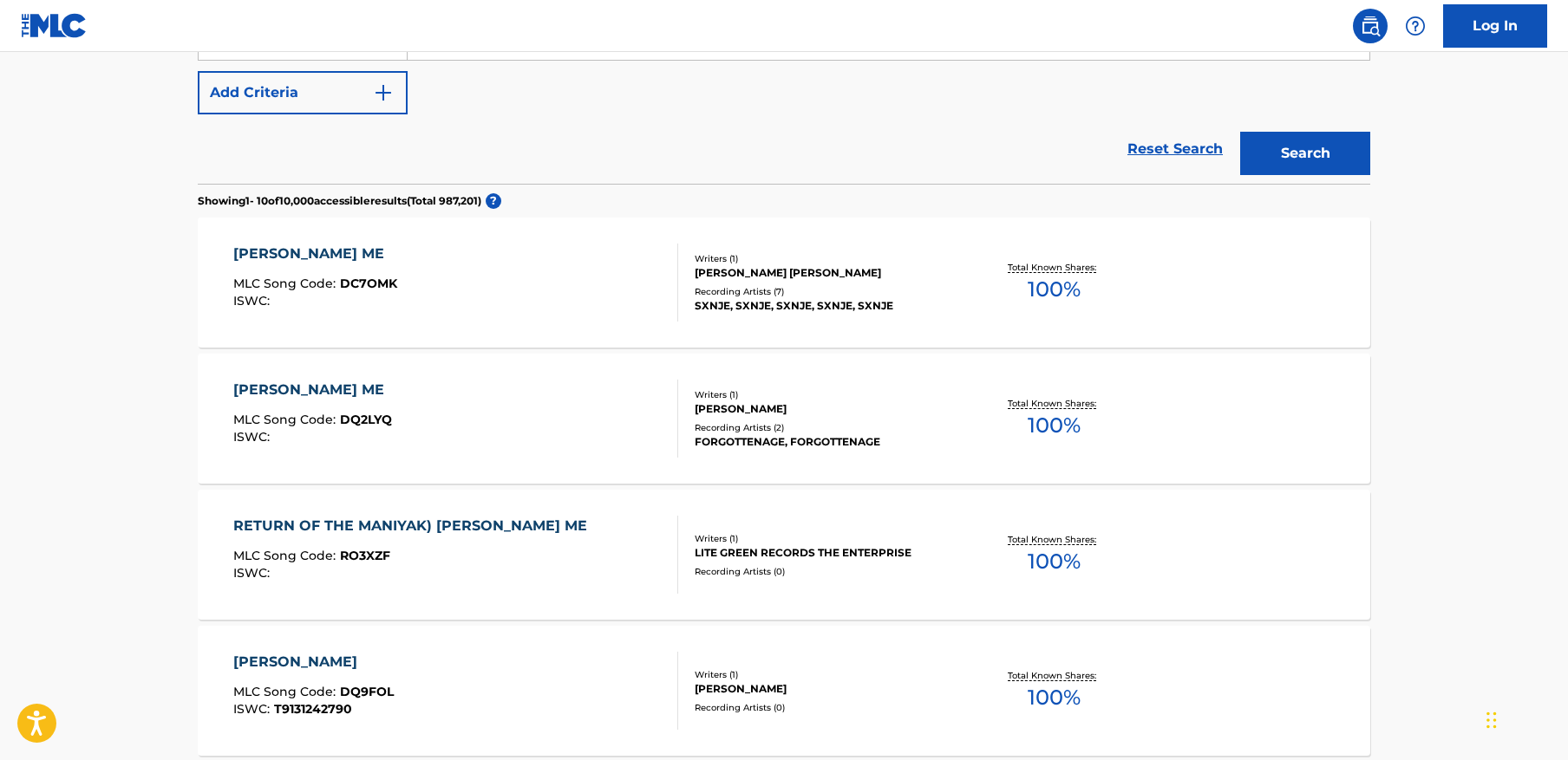
click at [579, 302] on div "[PERSON_NAME] ME MLC Song Code : DC7OMK ISWC :" at bounding box center [456, 282] width 446 height 78
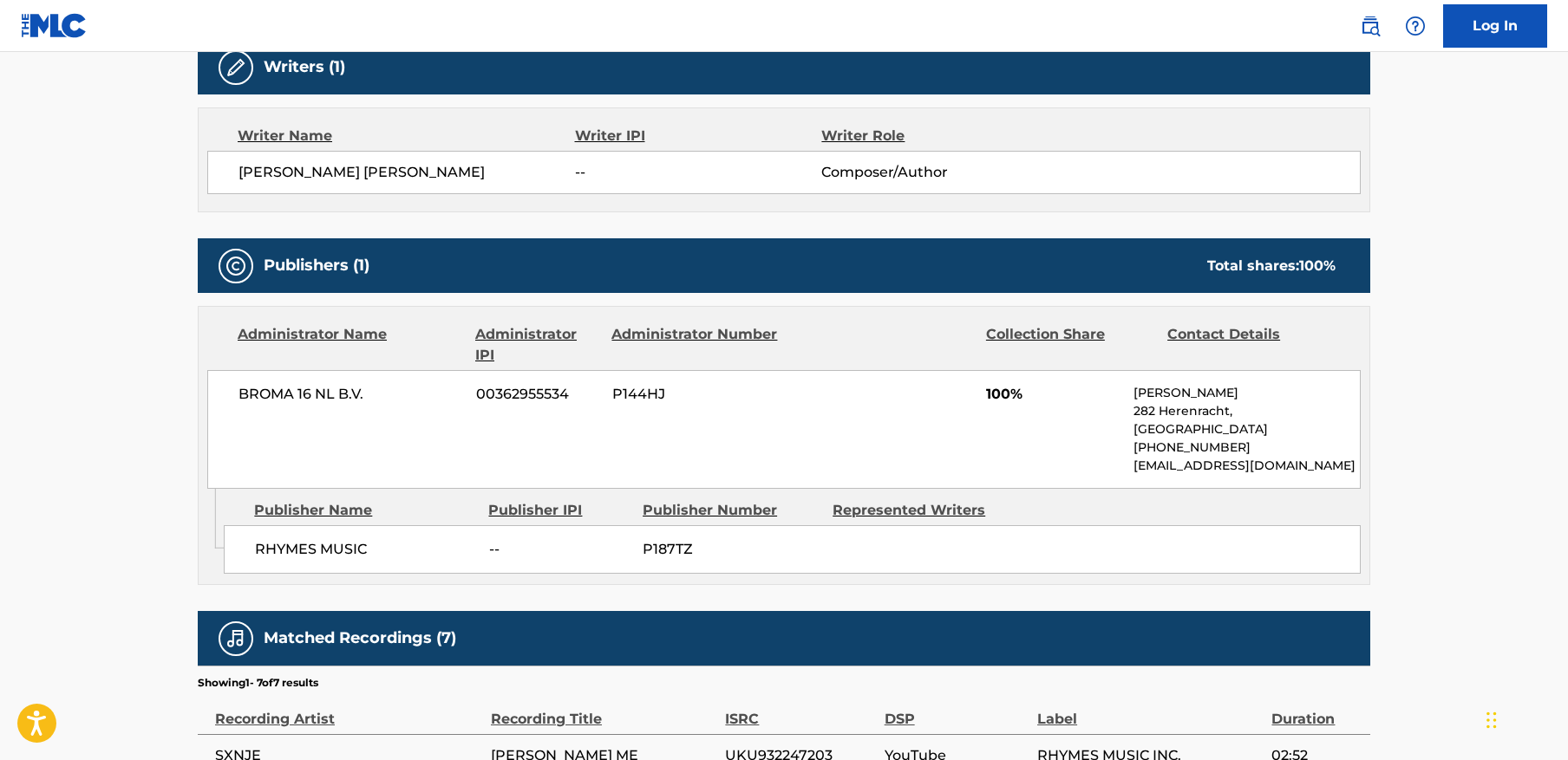
scroll to position [561, 0]
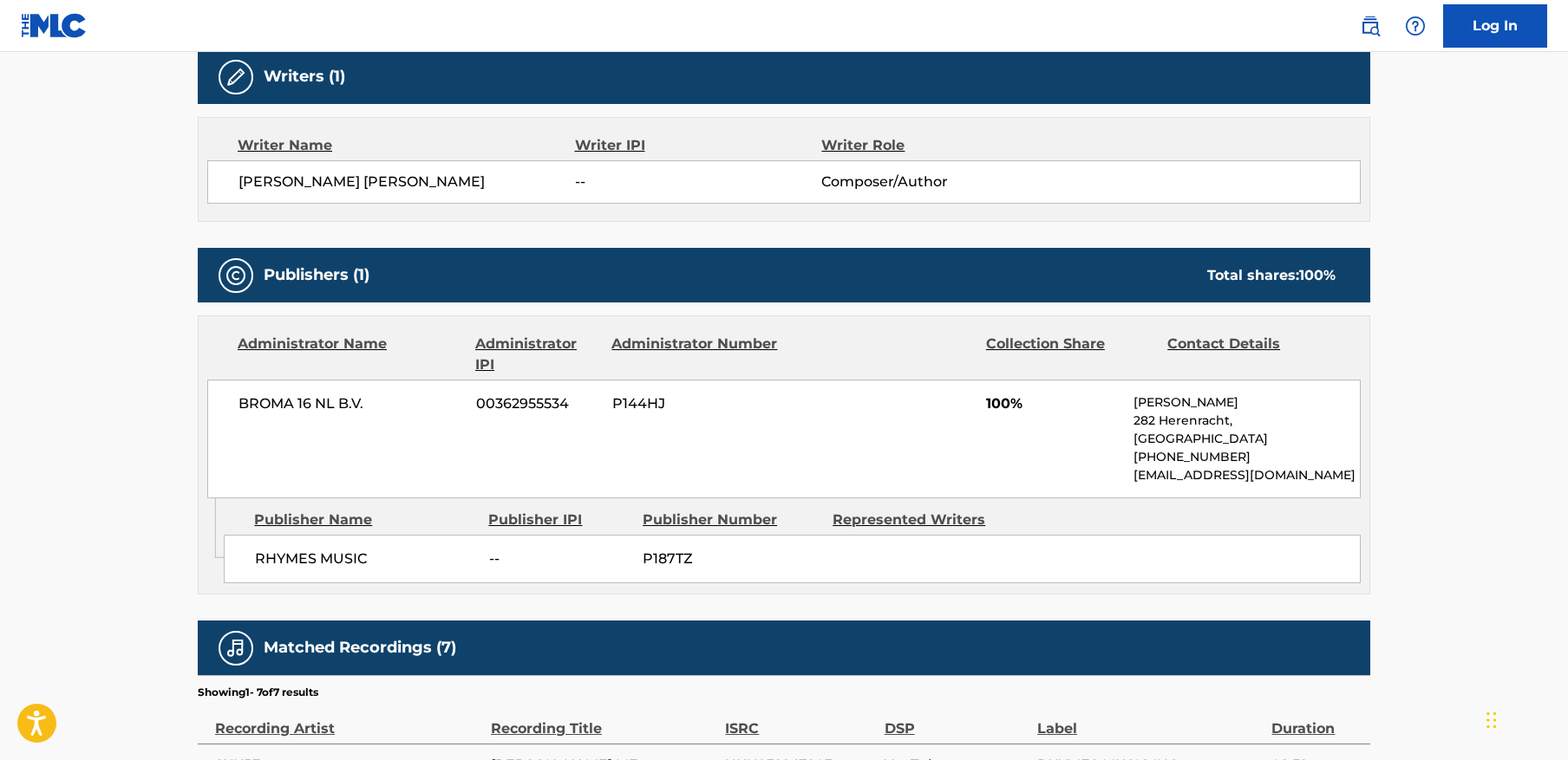
click at [446, 189] on span "[PERSON_NAME] [PERSON_NAME]" at bounding box center [407, 182] width 337 height 21
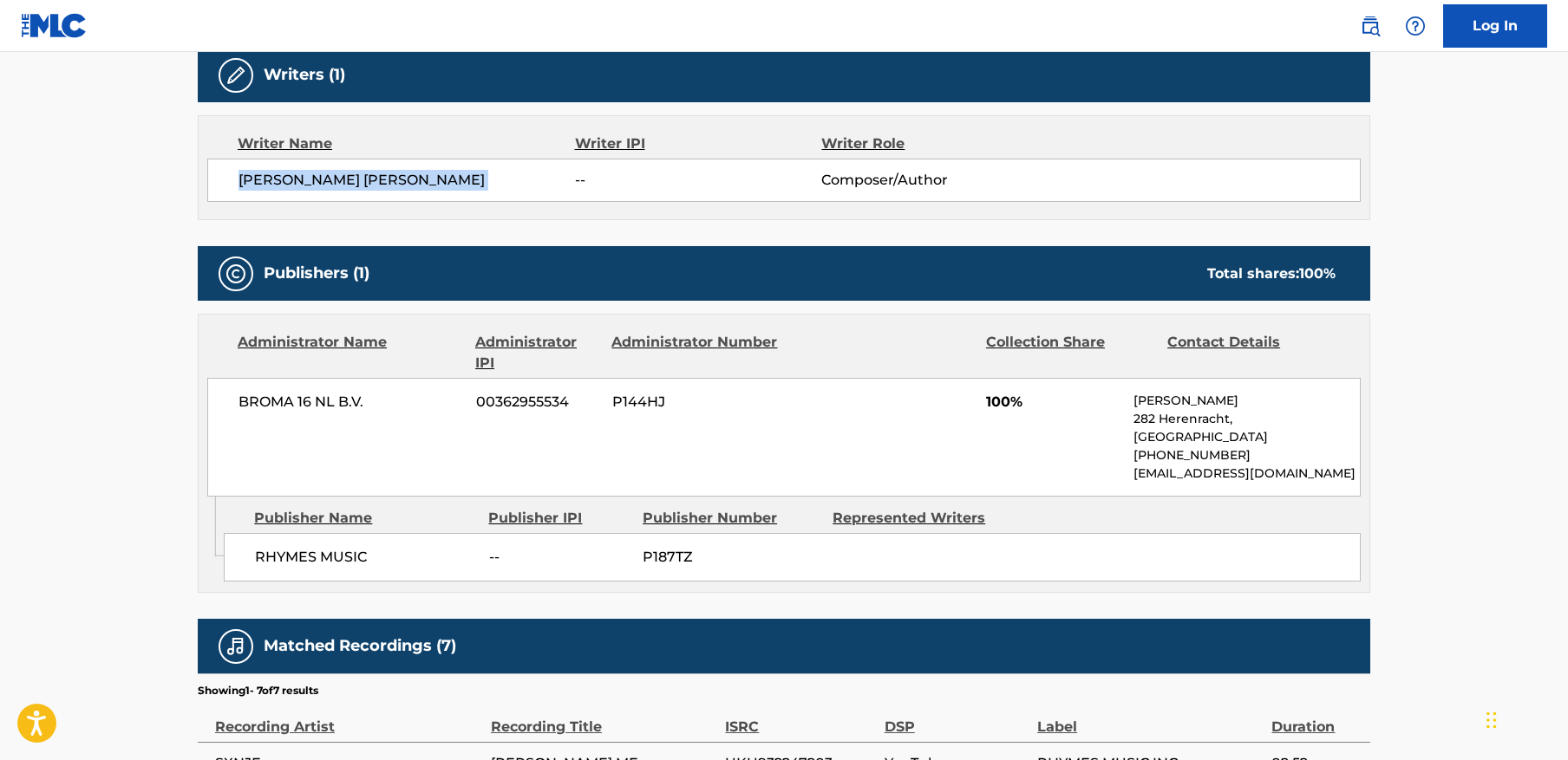
copy div "[PERSON_NAME] [PERSON_NAME]"
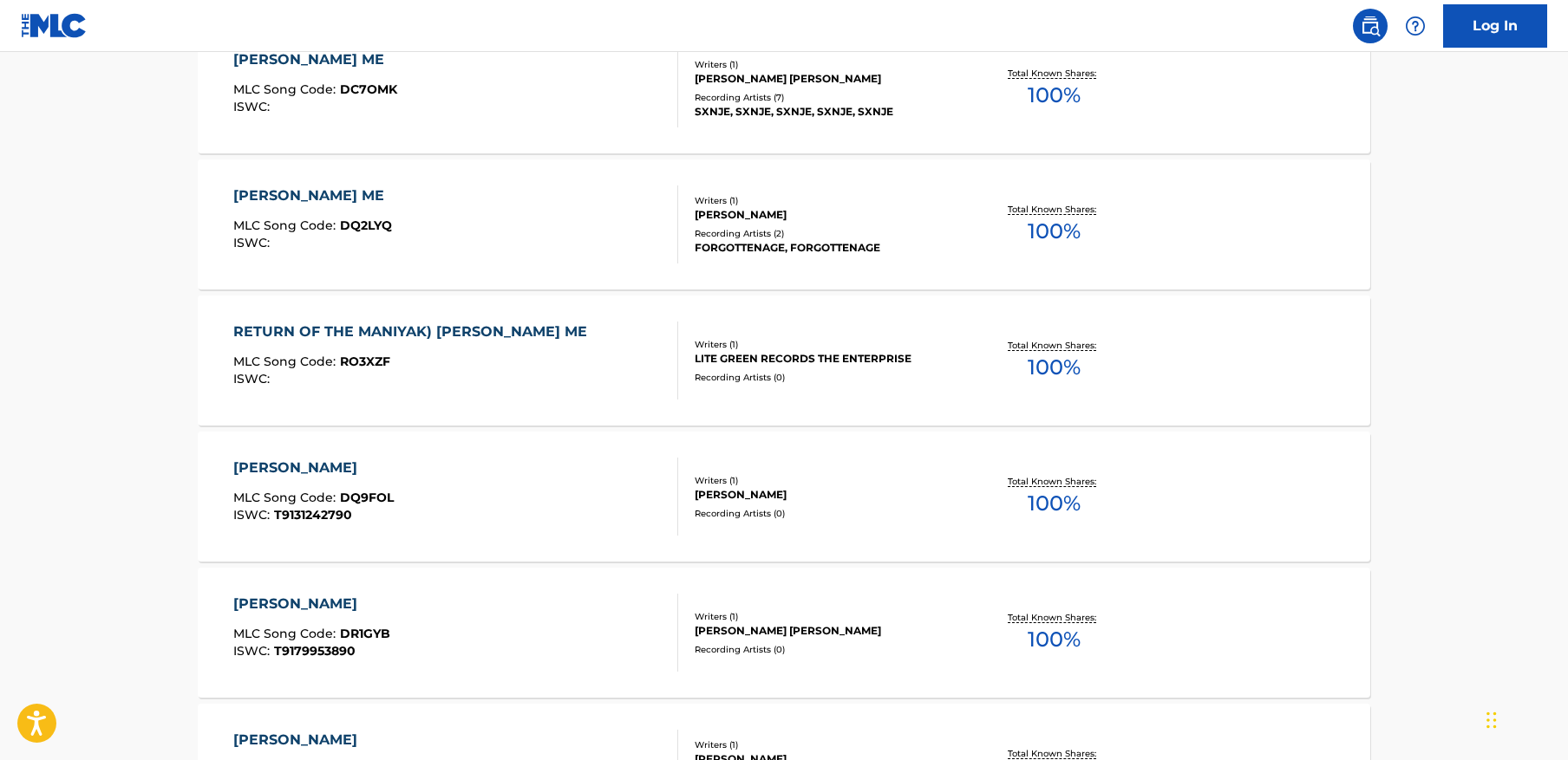
scroll to position [369, 0]
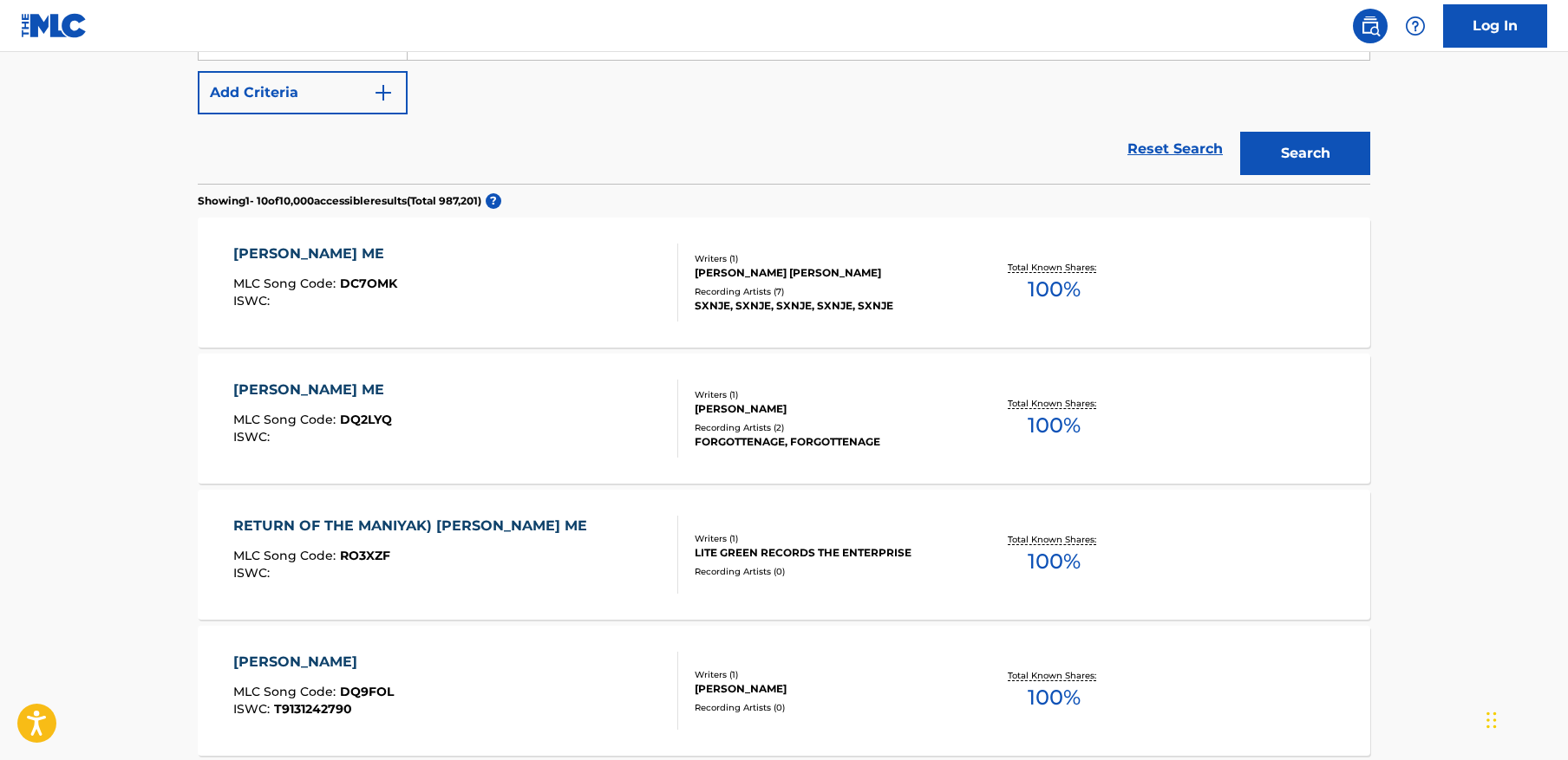
click at [529, 420] on div "[PERSON_NAME] ME MLC Song Code : DQ2LYQ ISWC :" at bounding box center [456, 419] width 446 height 78
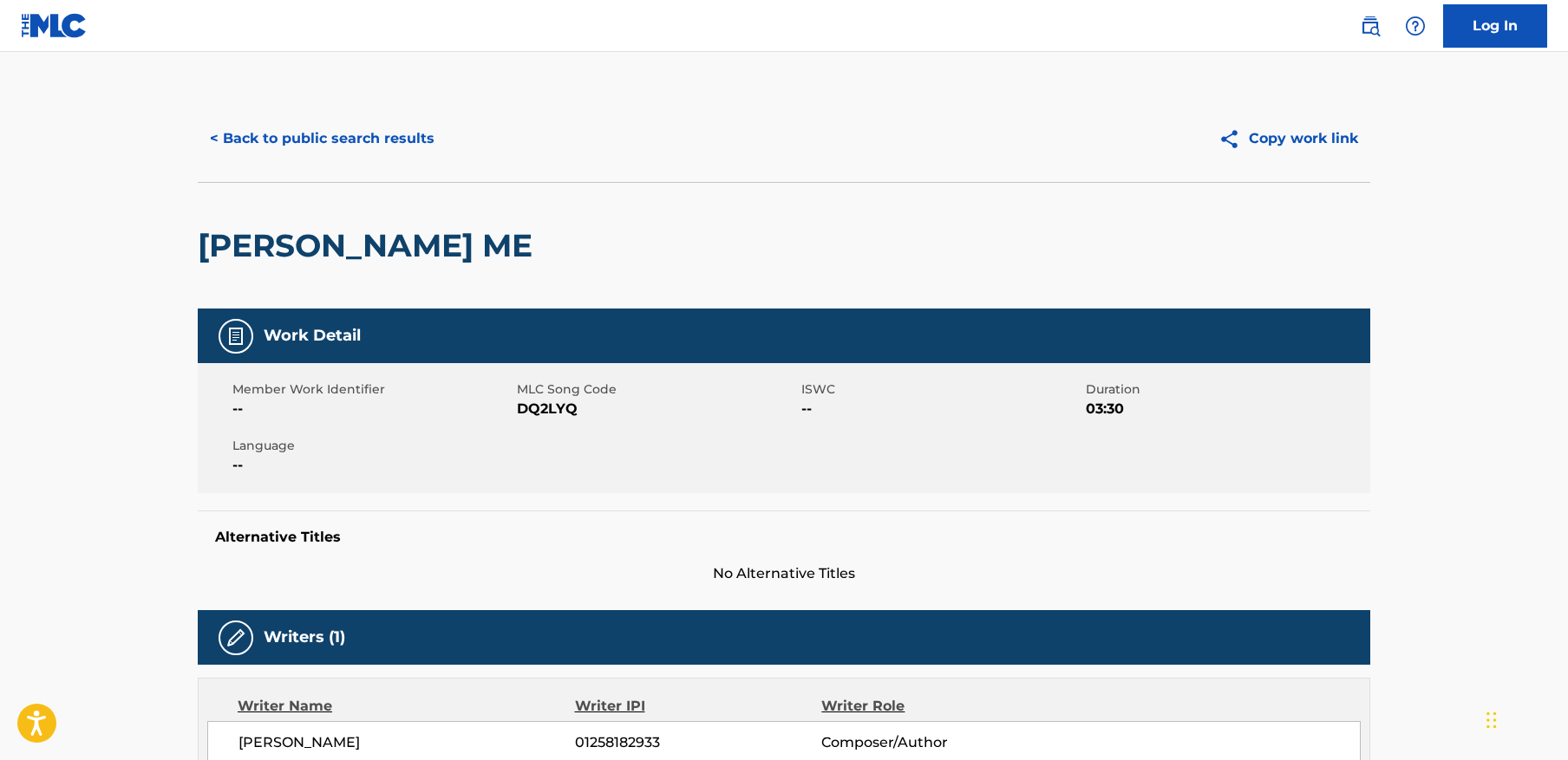
click at [354, 152] on button "< Back to public search results" at bounding box center [322, 139] width 249 height 44
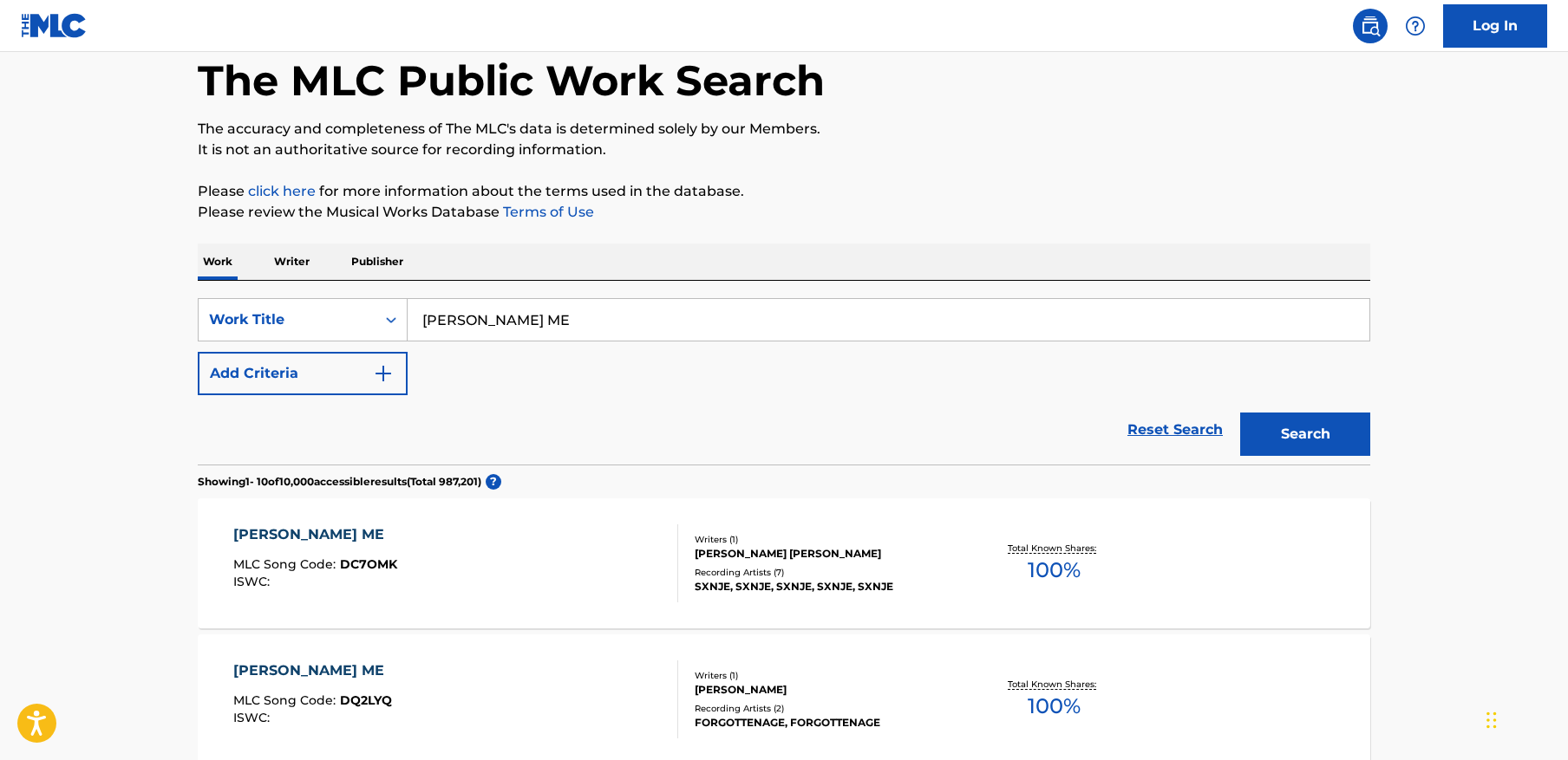
scroll to position [79, 0]
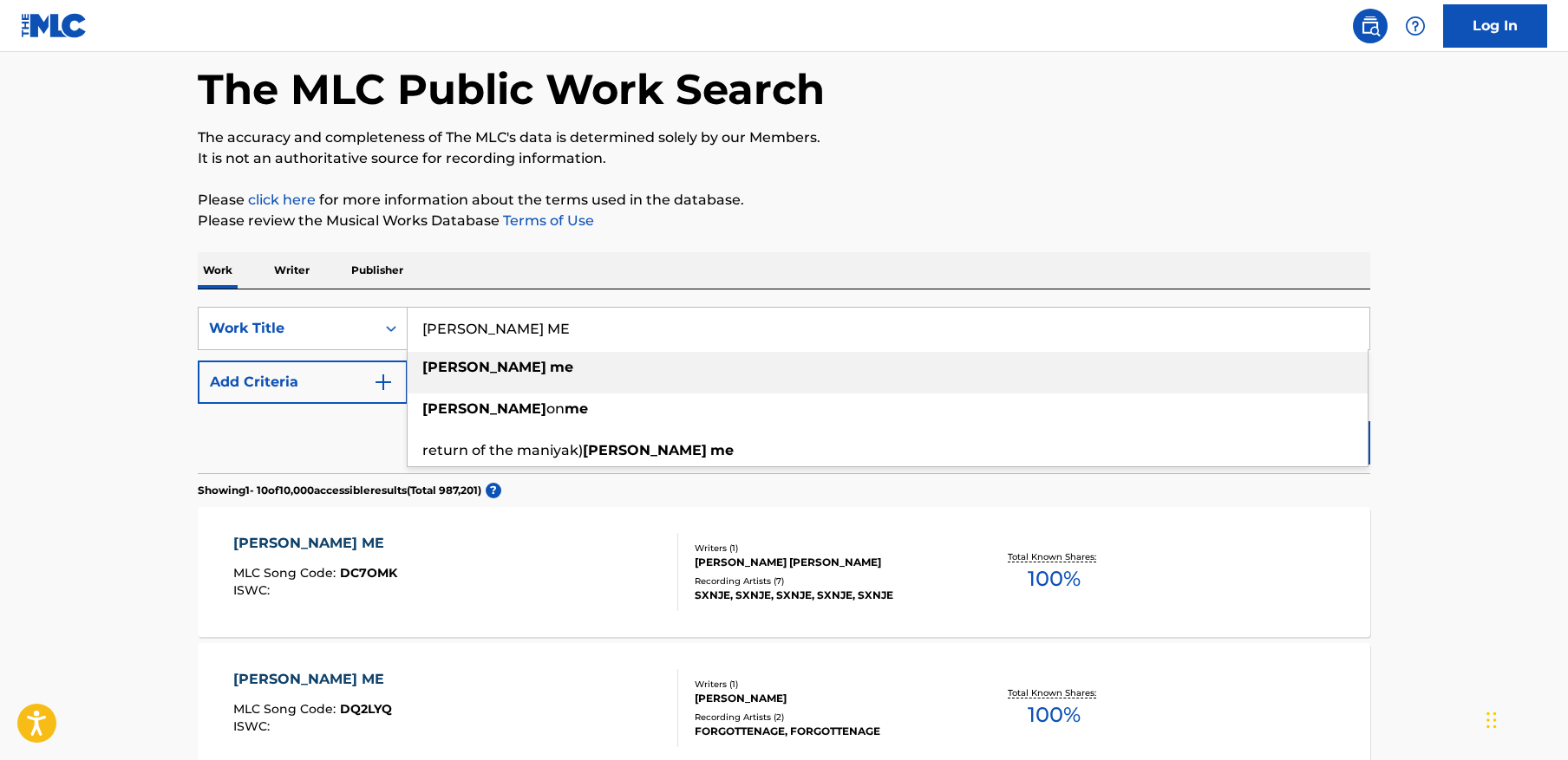
click at [565, 336] on input "[PERSON_NAME] ME" at bounding box center [888, 329] width 962 height 42
paste input "HIMARS"
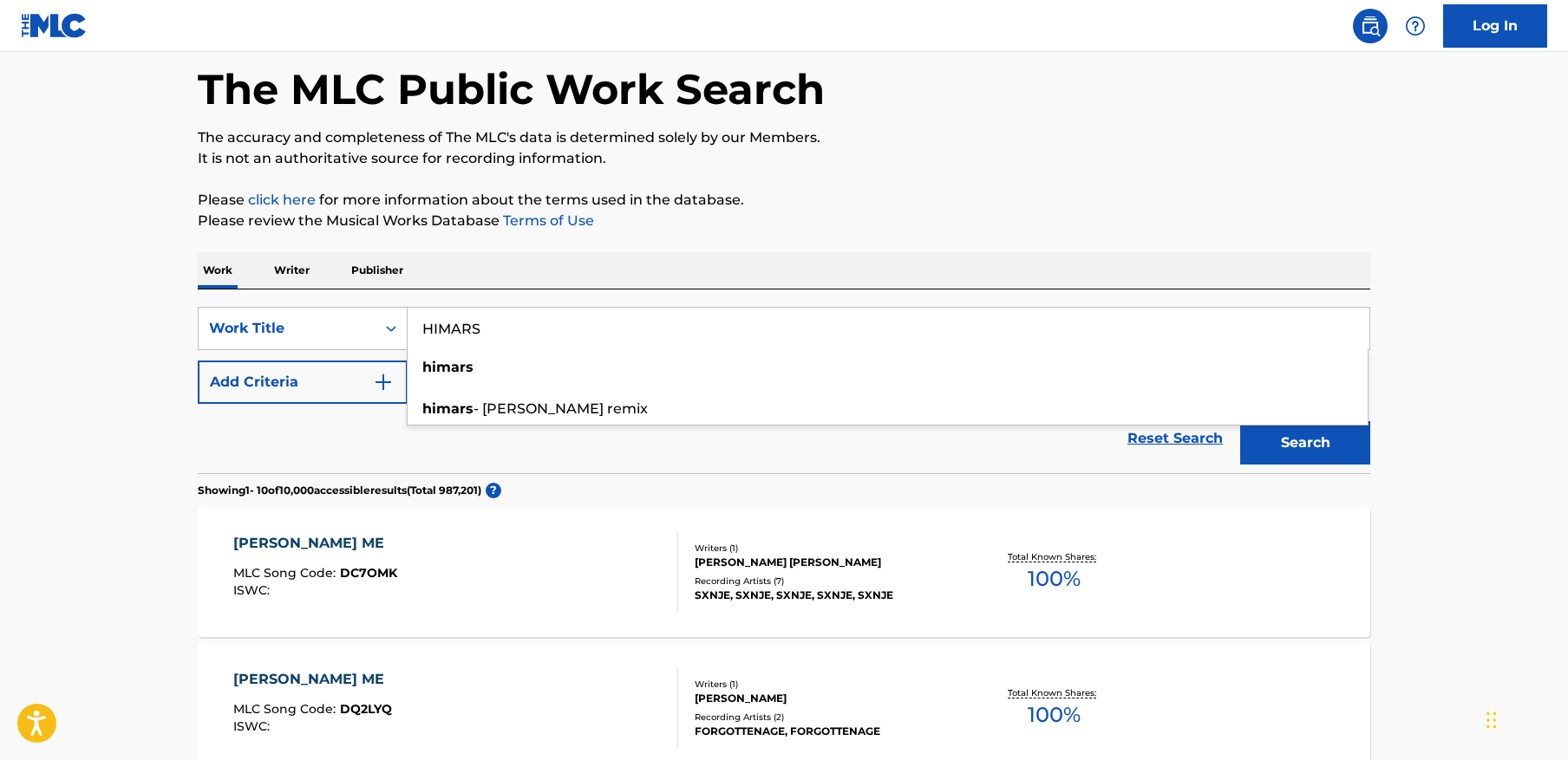
type input "HIMARS"
click at [1329, 453] on button "Search" at bounding box center [1304, 443] width 130 height 44
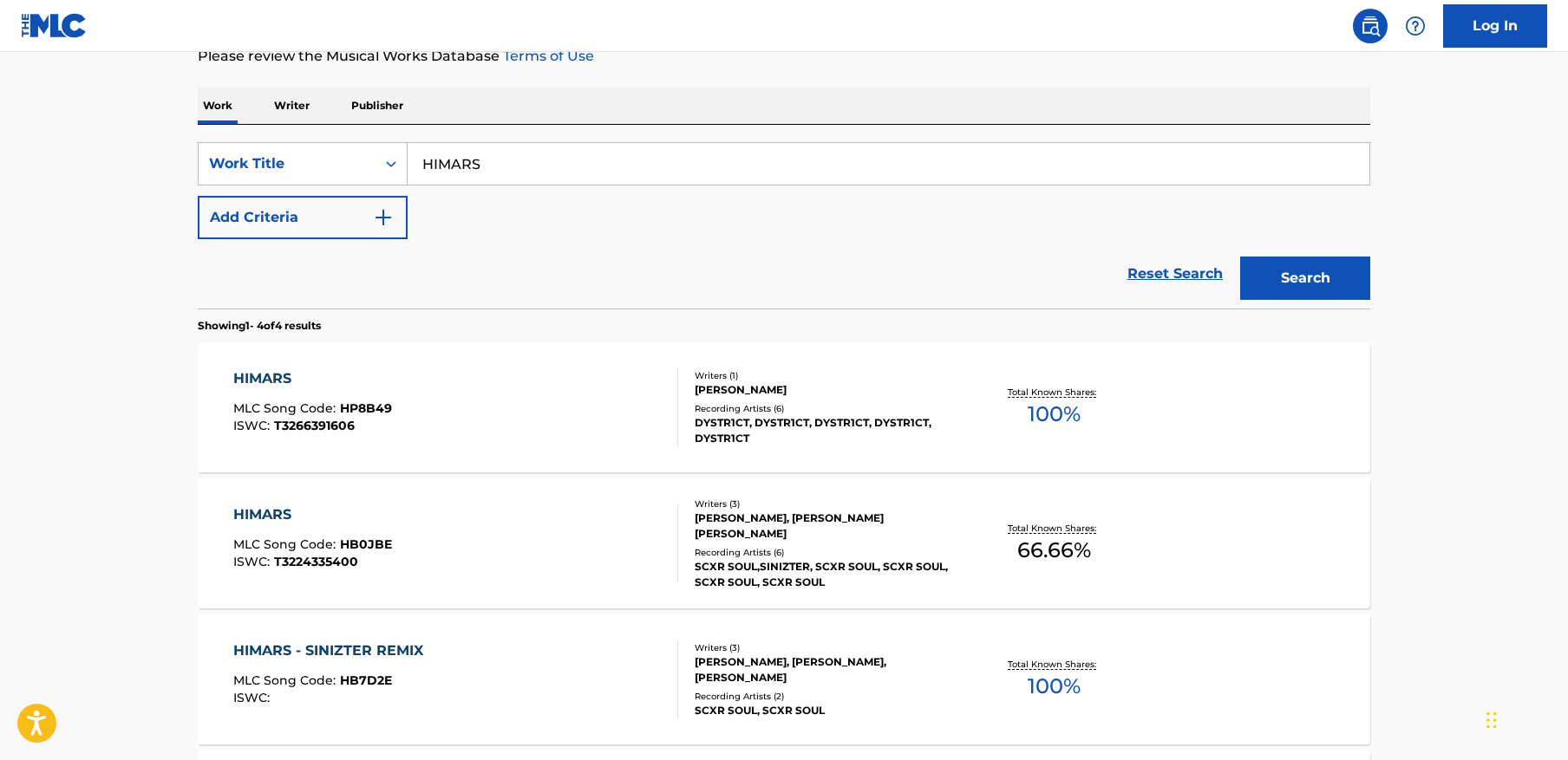
scroll to position [231, 0]
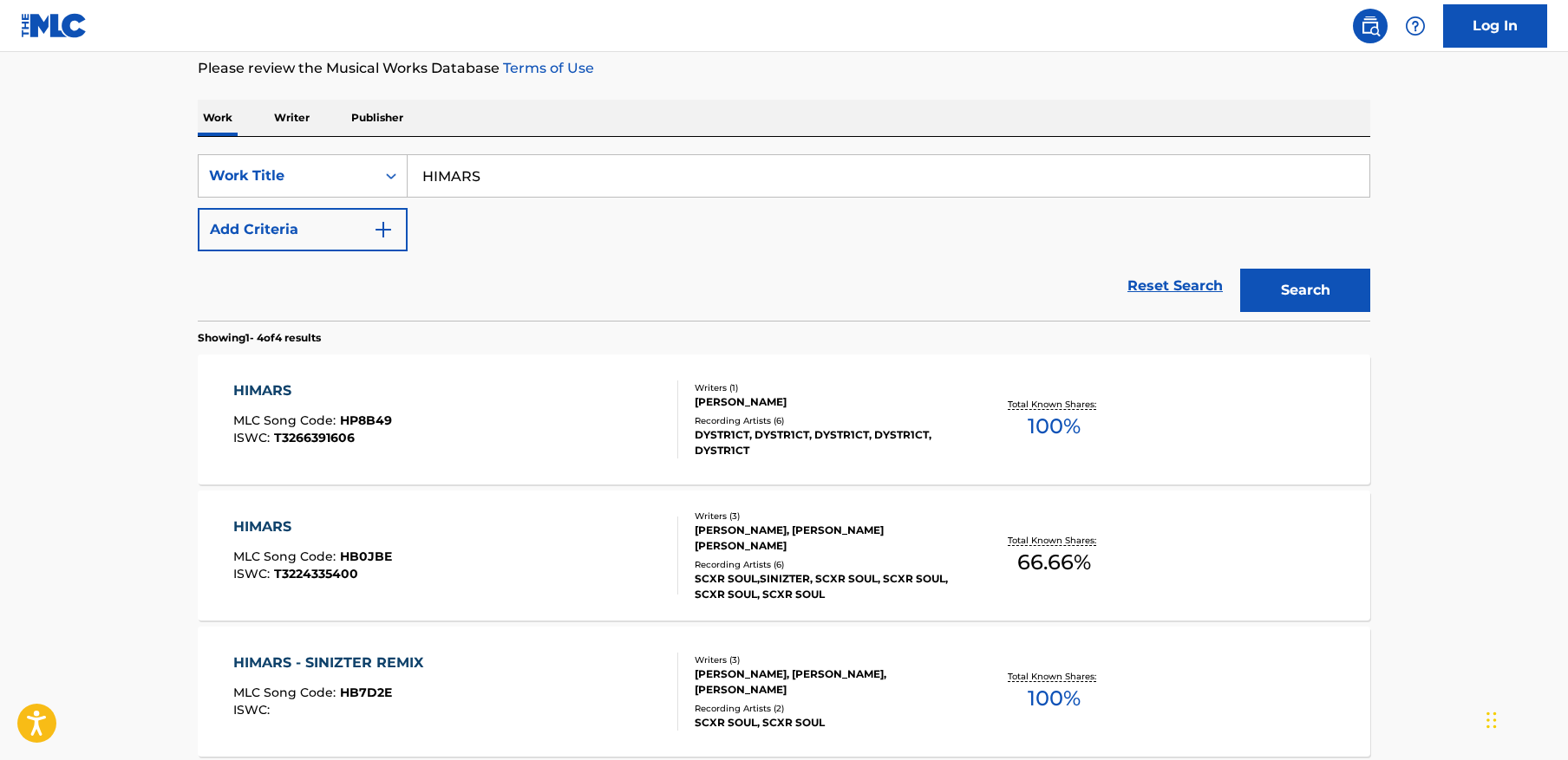
click at [1486, 473] on main "The MLC Public Work Search The accuracy and completeness of The MLC's data is d…" at bounding box center [784, 402] width 1568 height 1163
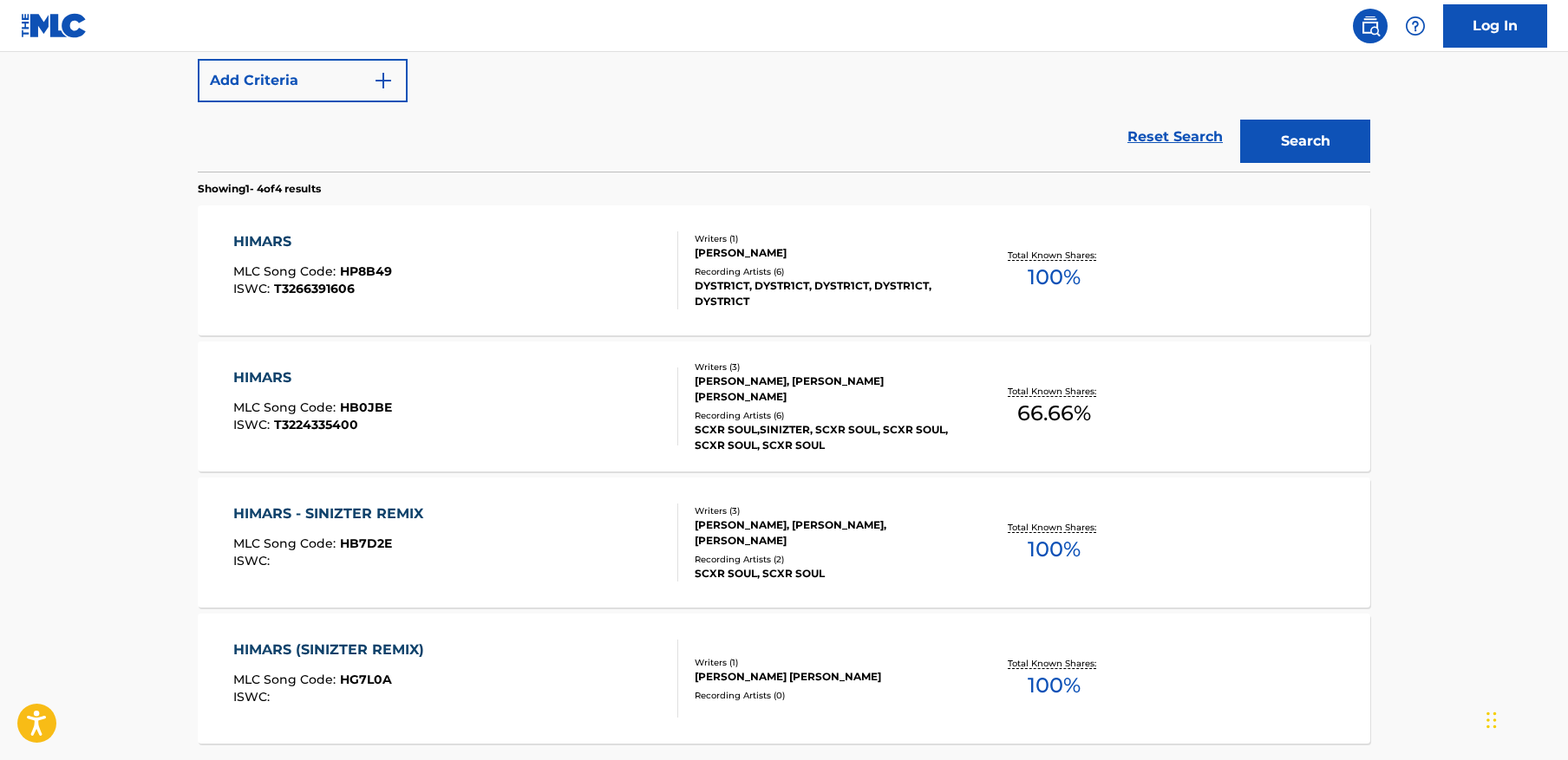
scroll to position [402, 0]
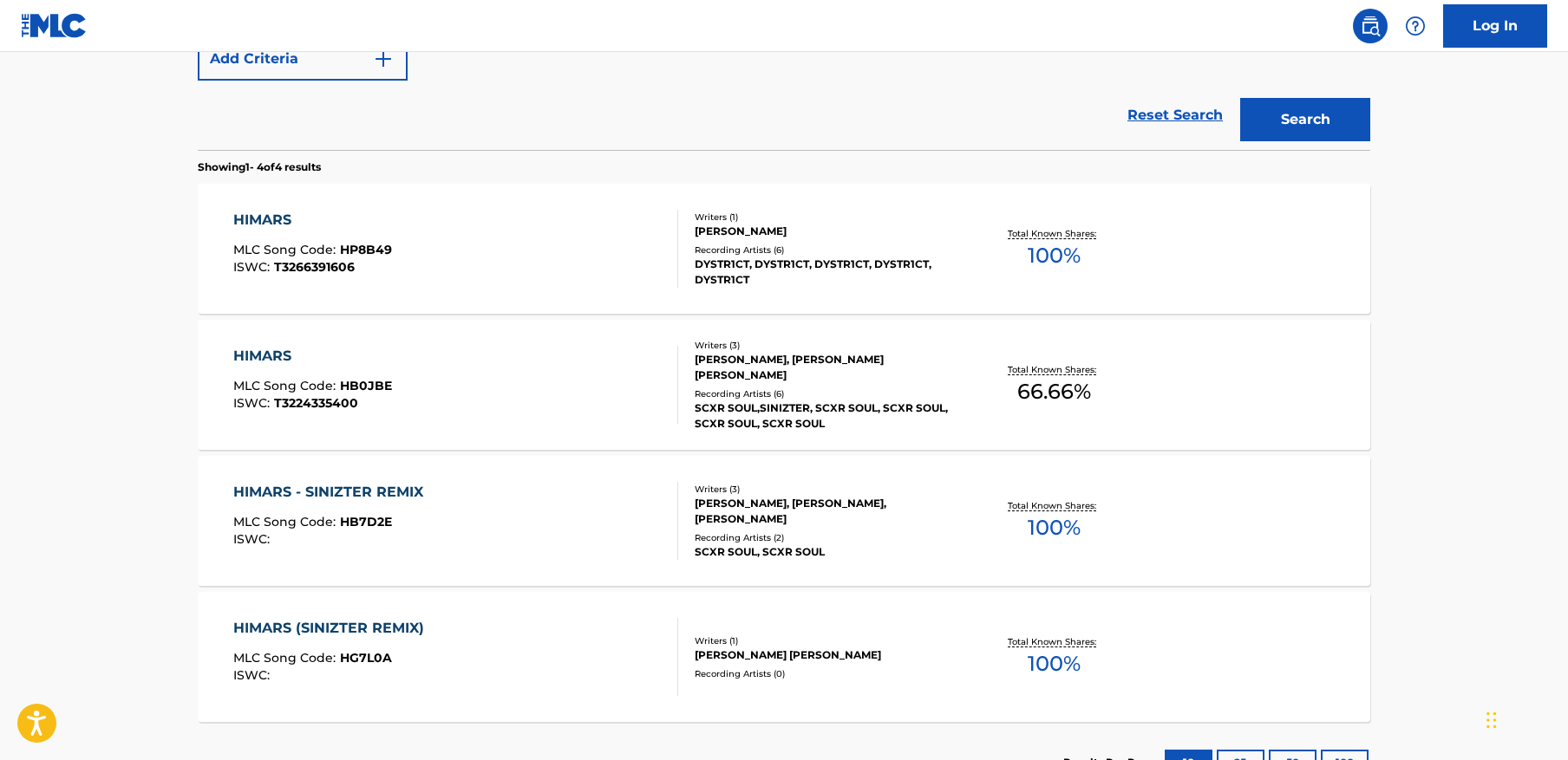
click at [520, 382] on div "HIMARS MLC Song Code : HB0JBE ISWC : T3224335400" at bounding box center [456, 385] width 446 height 78
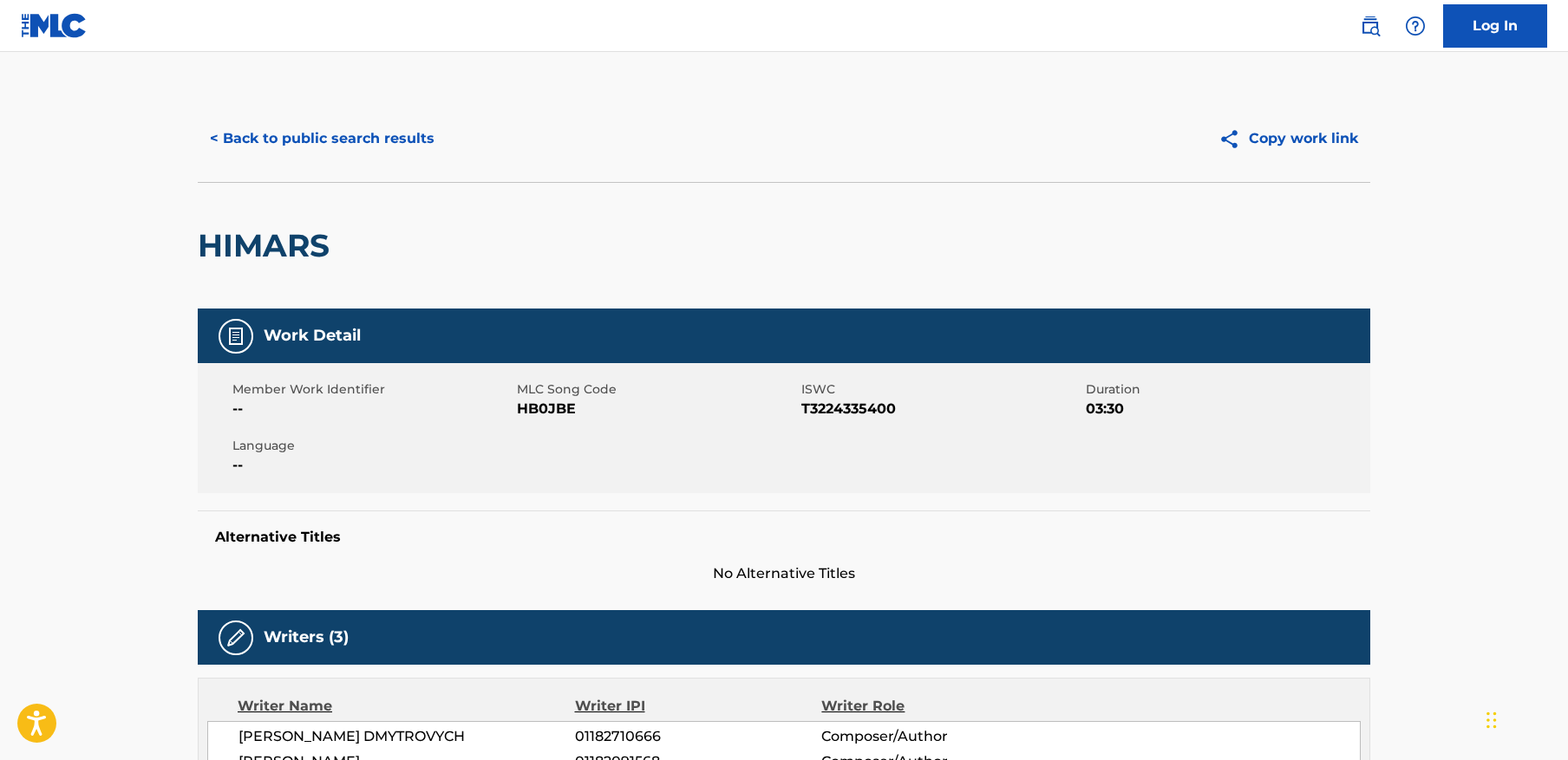
click at [394, 130] on button "< Back to public search results" at bounding box center [322, 139] width 249 height 44
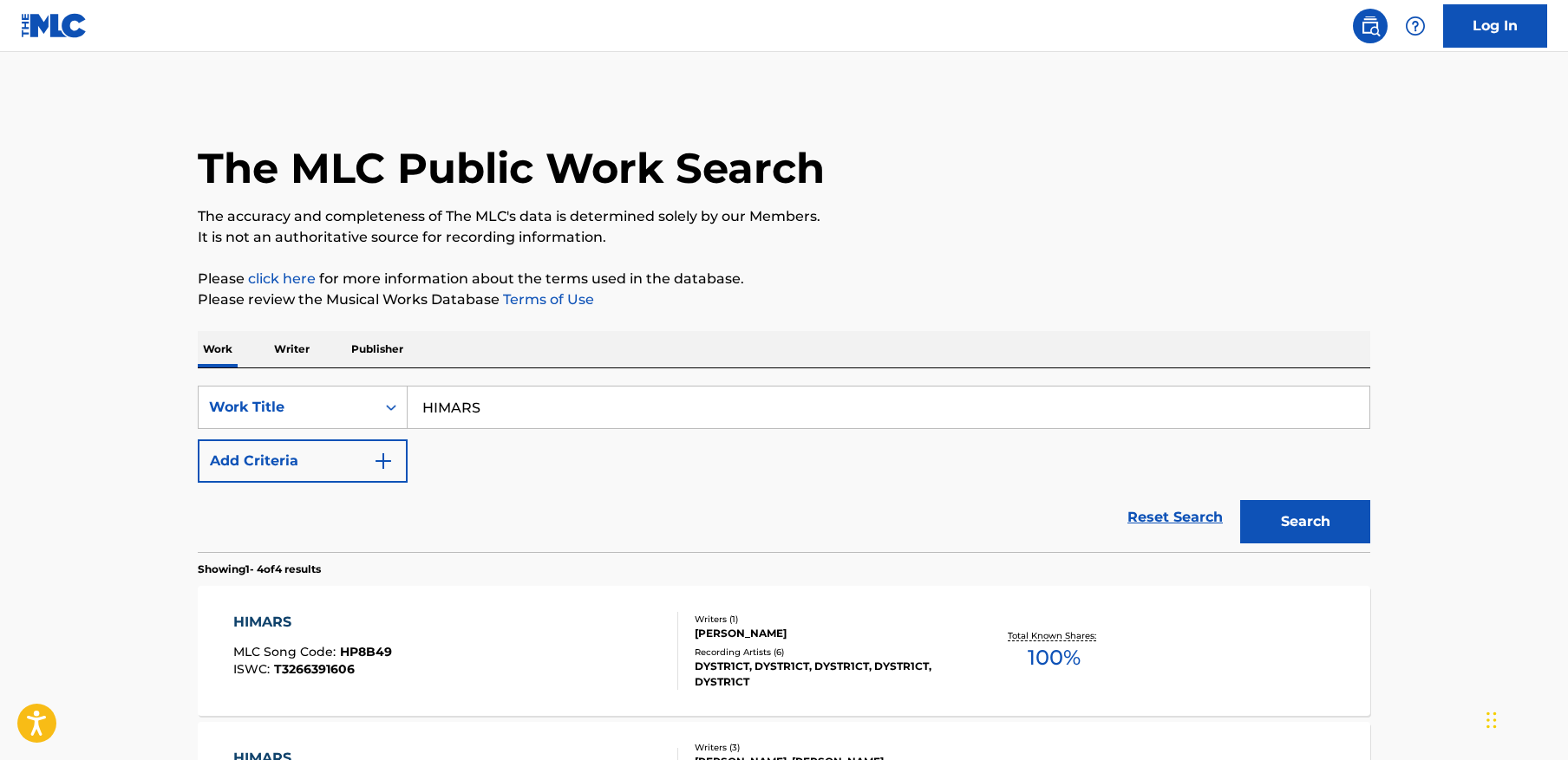
click at [543, 396] on input "HIMARS" at bounding box center [888, 407] width 962 height 42
paste input "DXMINX"
paste input "DXMINXS"
type input "DXMINXS"
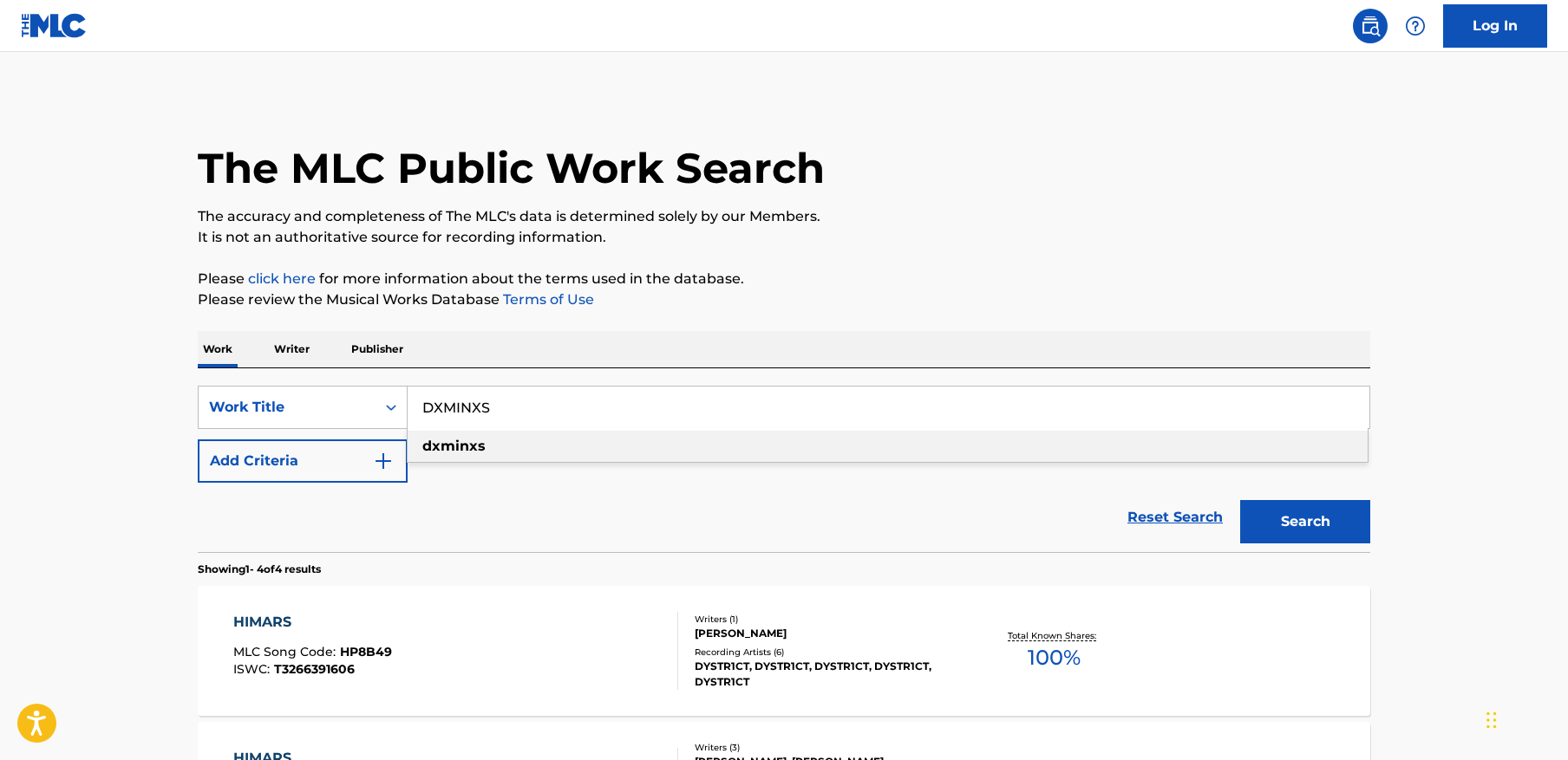
click at [1461, 500] on main "The MLC Public Work Search The accuracy and completeness of The MLC's data is d…" at bounding box center [784, 633] width 1568 height 1163
click at [1343, 519] on button "Search" at bounding box center [1304, 522] width 130 height 44
